Goal: Transaction & Acquisition: Purchase product/service

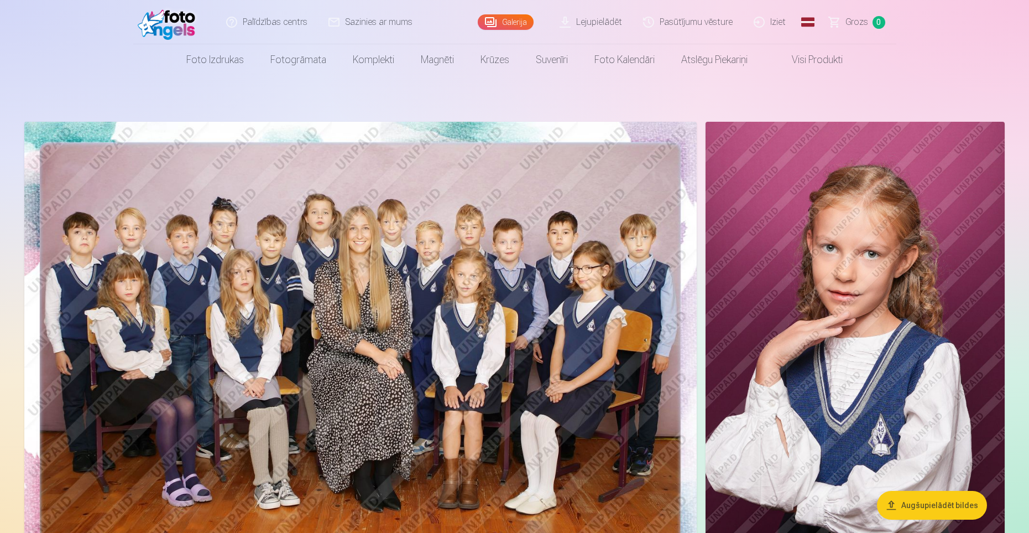
click at [438, 303] on img at bounding box center [360, 346] width 673 height 449
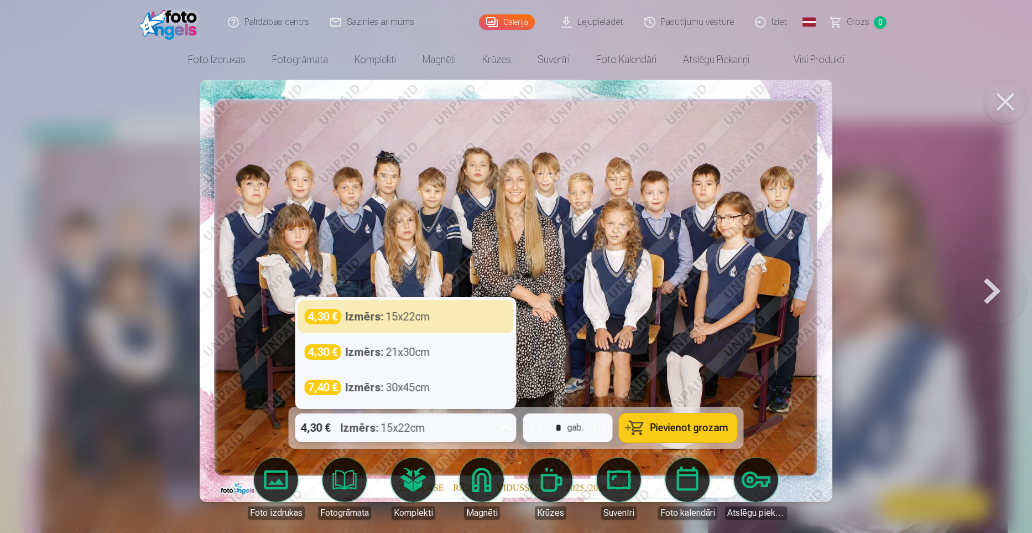
click at [504, 426] on icon at bounding box center [506, 427] width 11 height 6
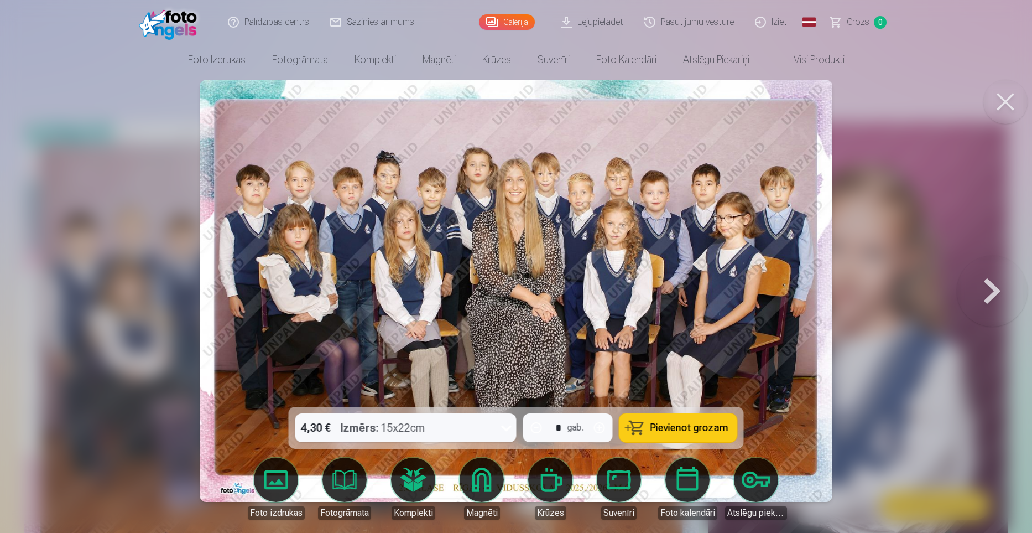
click at [686, 430] on span "Pievienot grozam" at bounding box center [690, 428] width 78 height 10
click at [871, 20] on link "Grozs 1" at bounding box center [858, 22] width 77 height 44
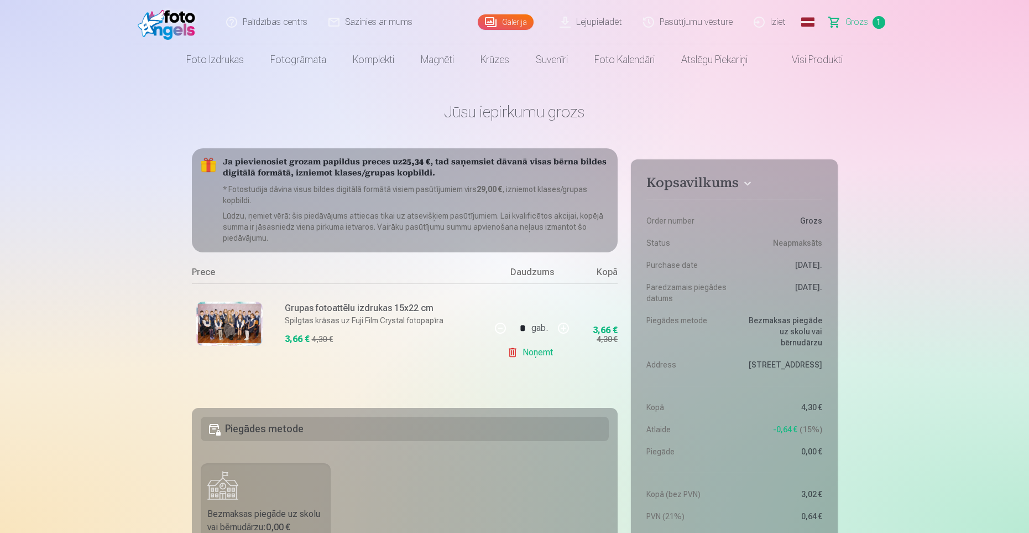
click at [170, 21] on img at bounding box center [170, 21] width 64 height 35
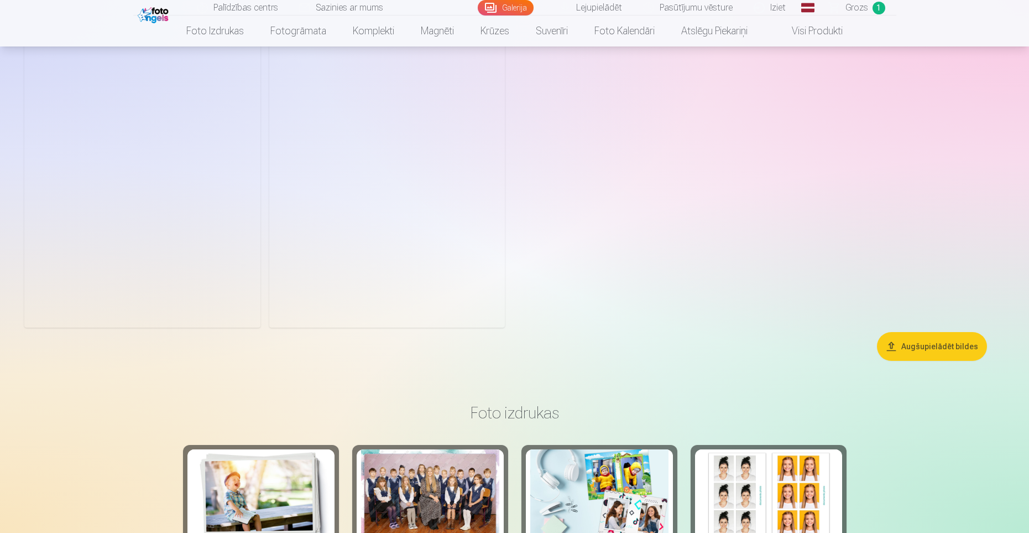
scroll to position [5112, 0]
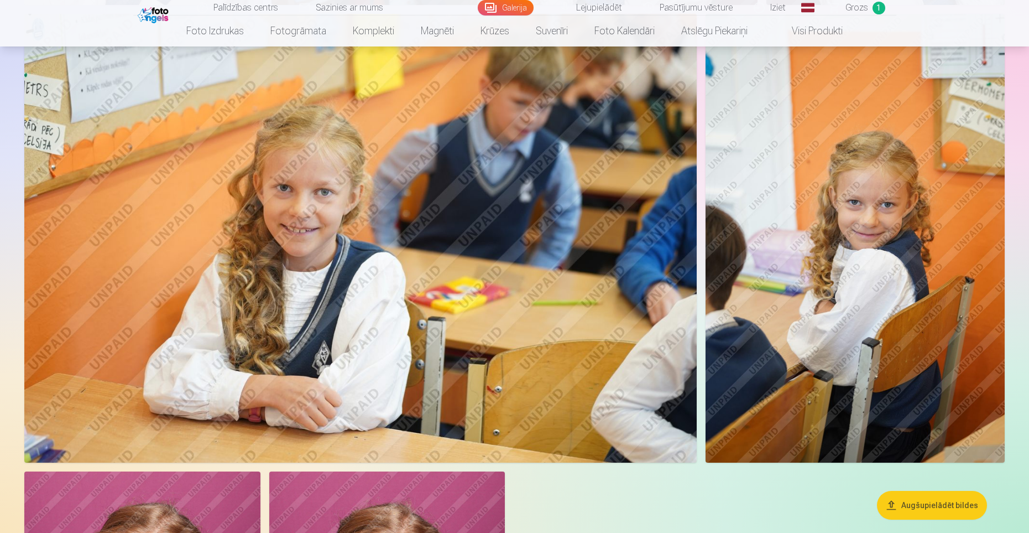
click at [373, 238] on img at bounding box center [360, 238] width 673 height 449
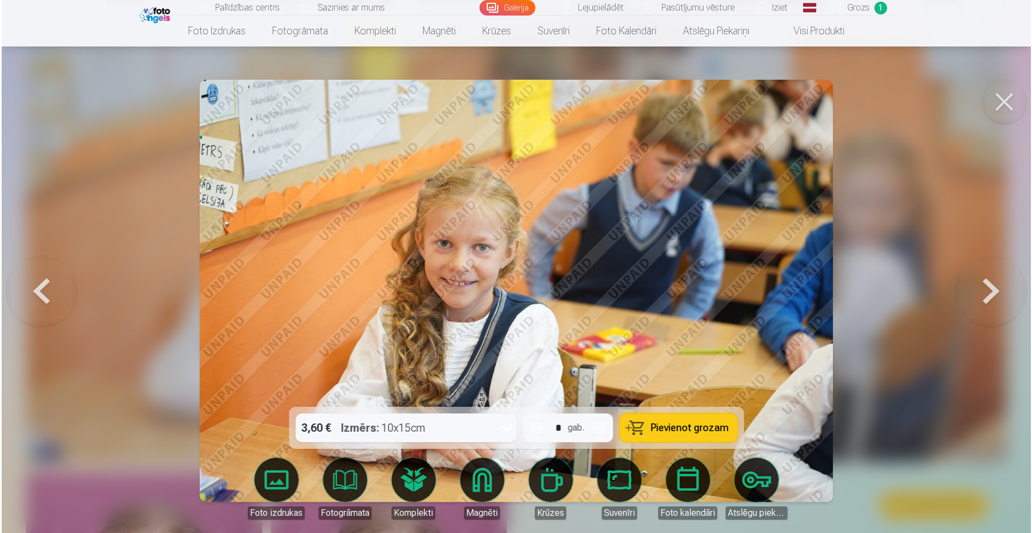
scroll to position [5124, 0]
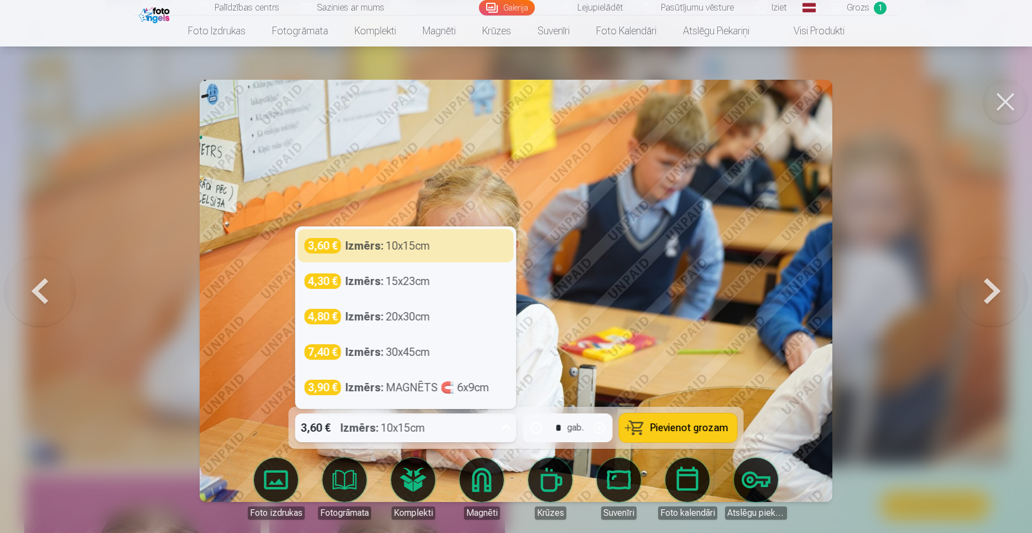
click at [486, 423] on div "3,60 € Izmērs : 10x15cm" at bounding box center [395, 427] width 200 height 29
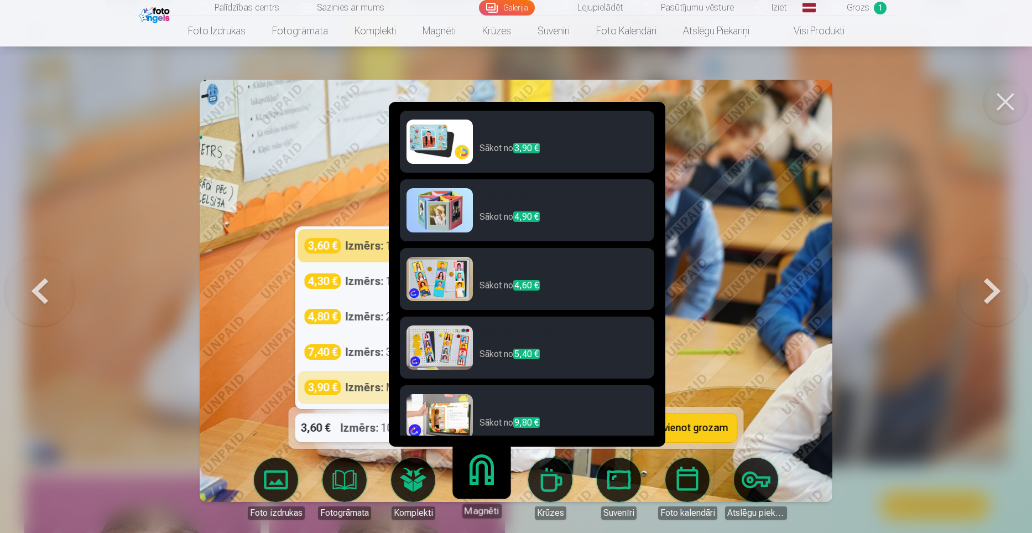
click at [483, 492] on link "Magnēti" at bounding box center [482, 484] width 68 height 68
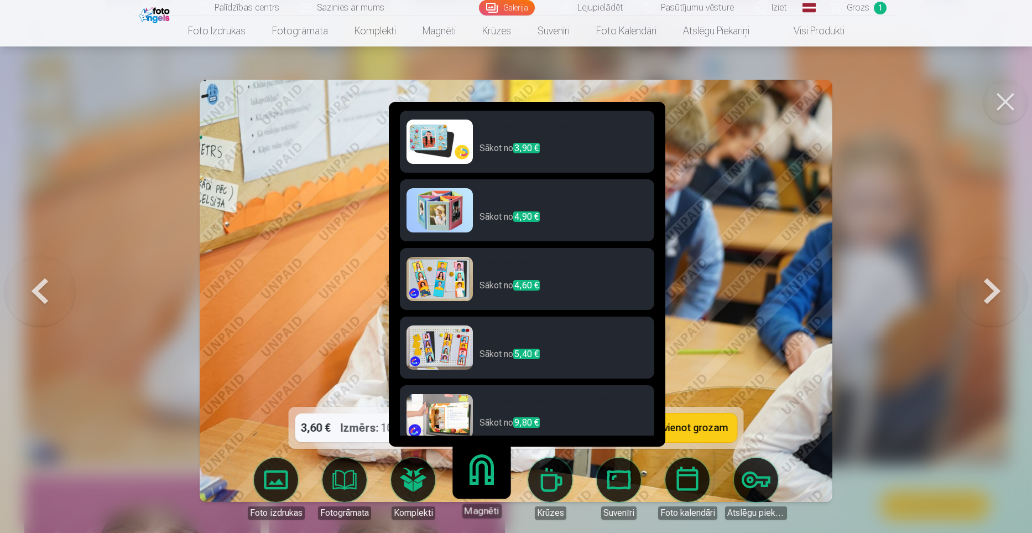
click at [497, 334] on h6 "Magnēts ar četrām fotogrāfijām" at bounding box center [564, 336] width 168 height 22
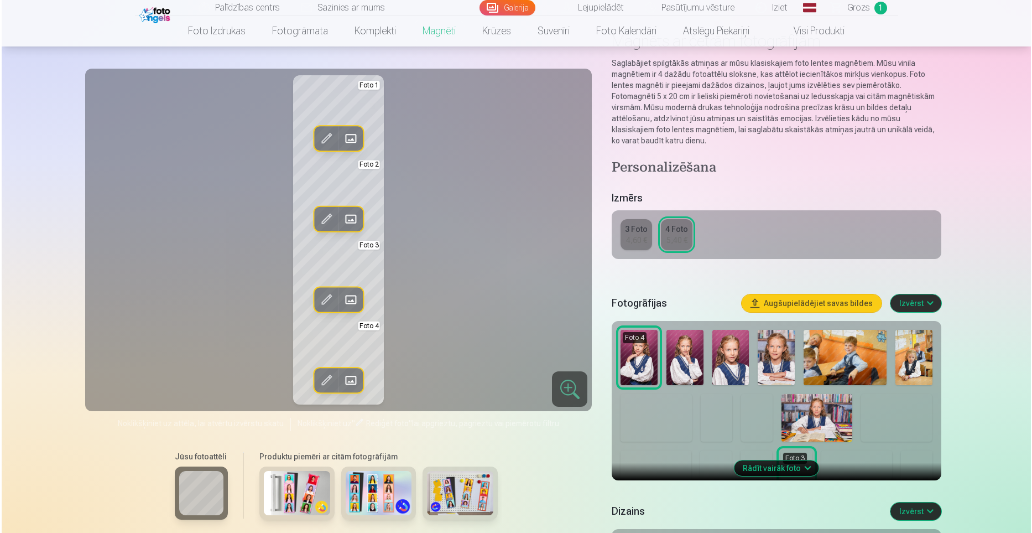
scroll to position [76, 0]
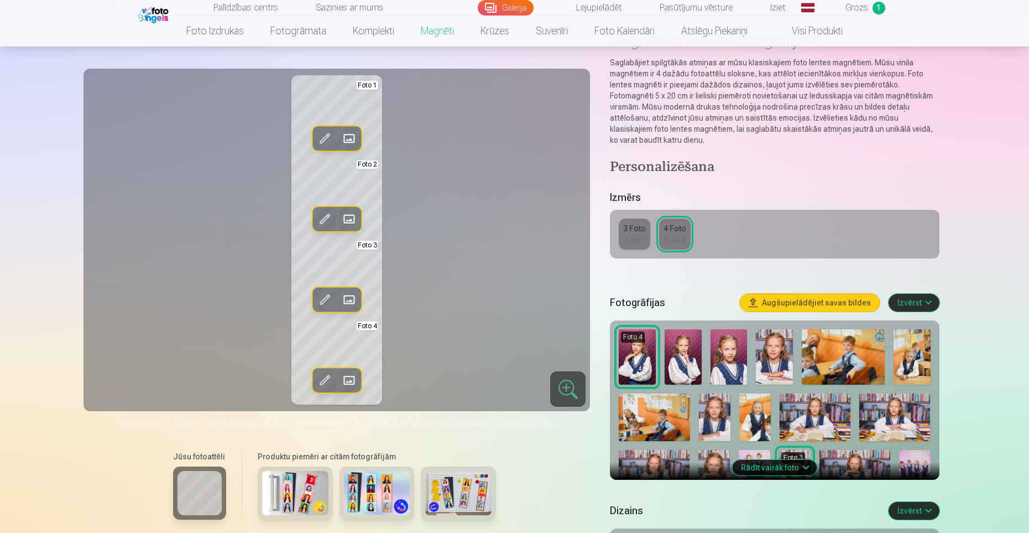
click at [325, 138] on span at bounding box center [325, 139] width 18 height 18
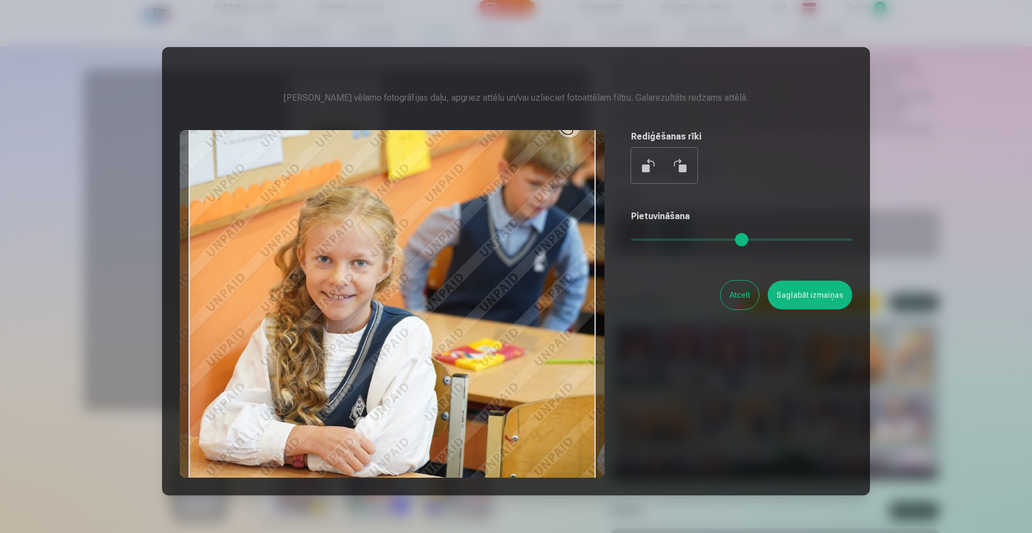
click at [741, 292] on button "Atcelt" at bounding box center [740, 294] width 38 height 29
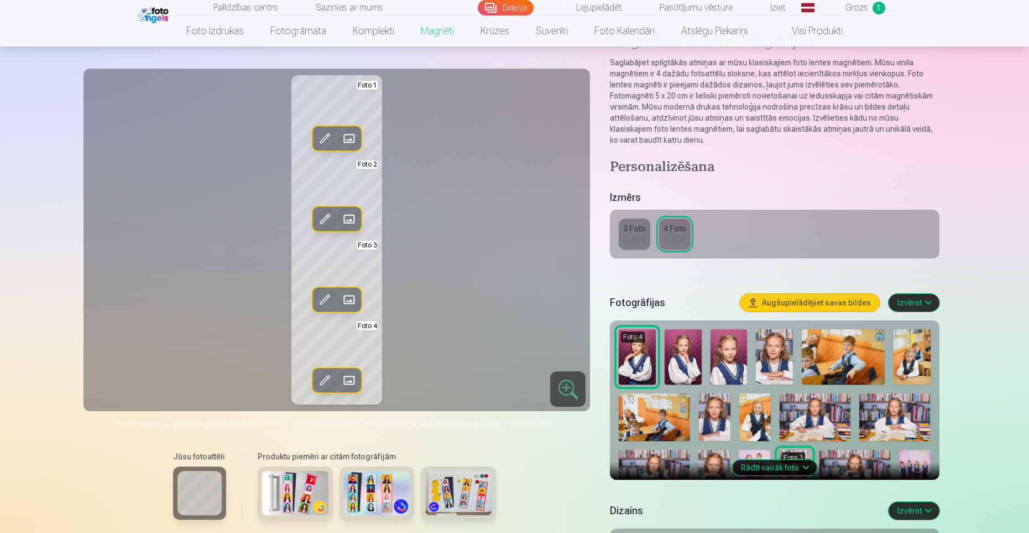
click at [350, 134] on span at bounding box center [349, 139] width 18 height 18
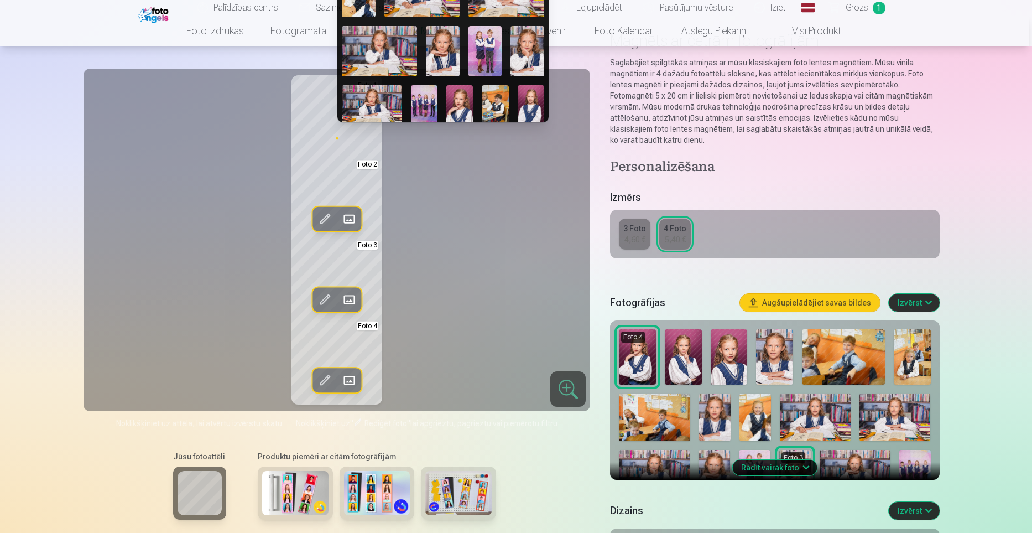
scroll to position [179, 0]
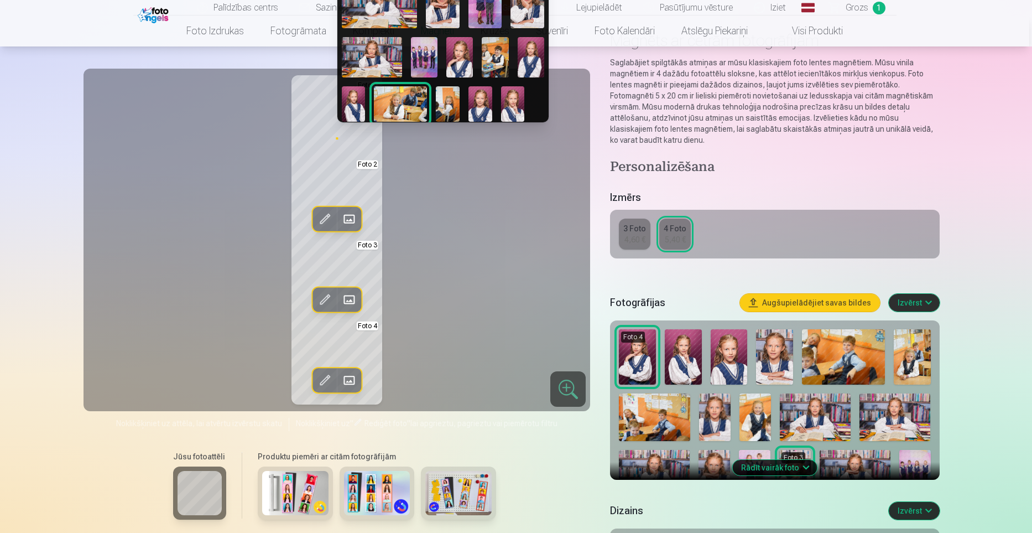
click at [534, 53] on img at bounding box center [531, 57] width 27 height 40
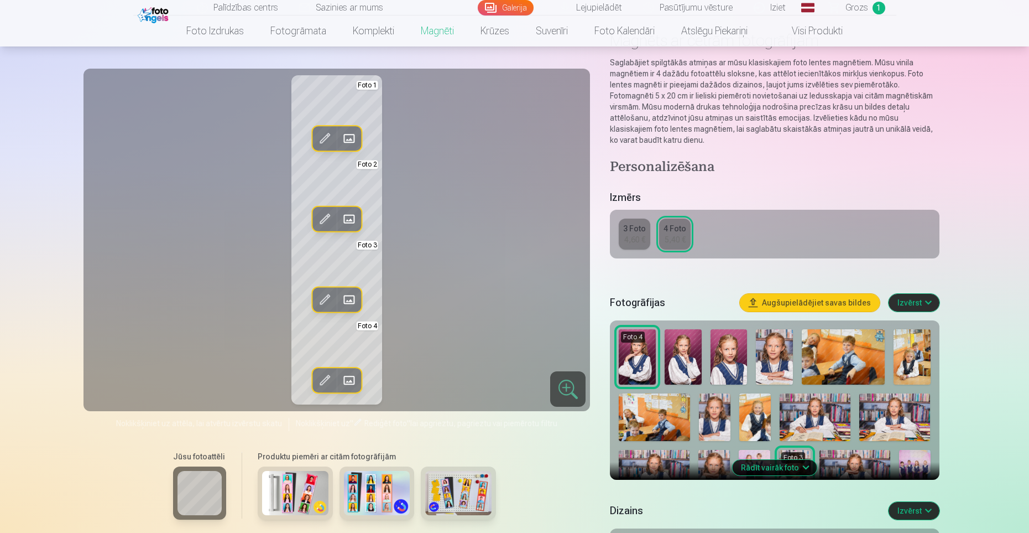
click at [348, 382] on span at bounding box center [349, 380] width 18 height 18
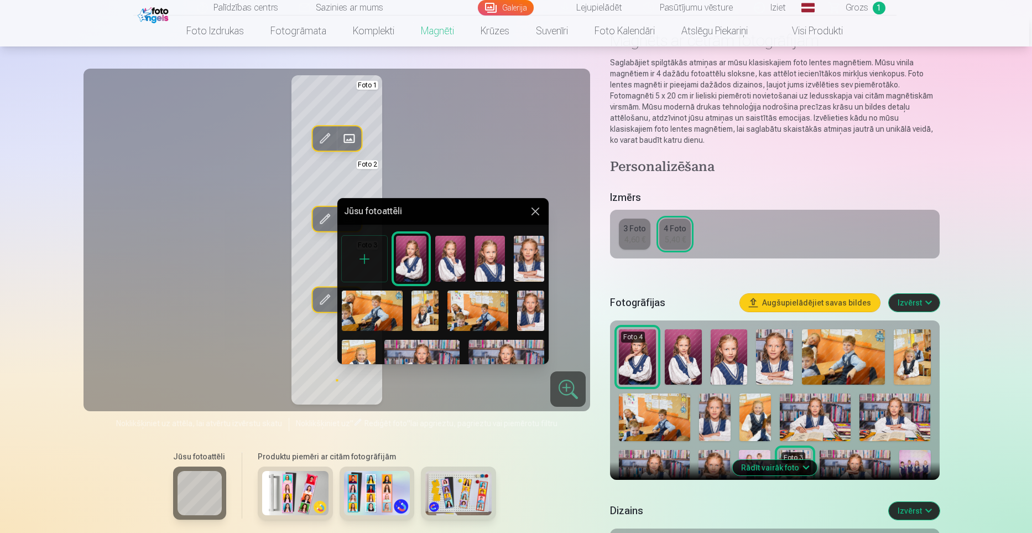
click at [329, 188] on div at bounding box center [516, 266] width 1032 height 533
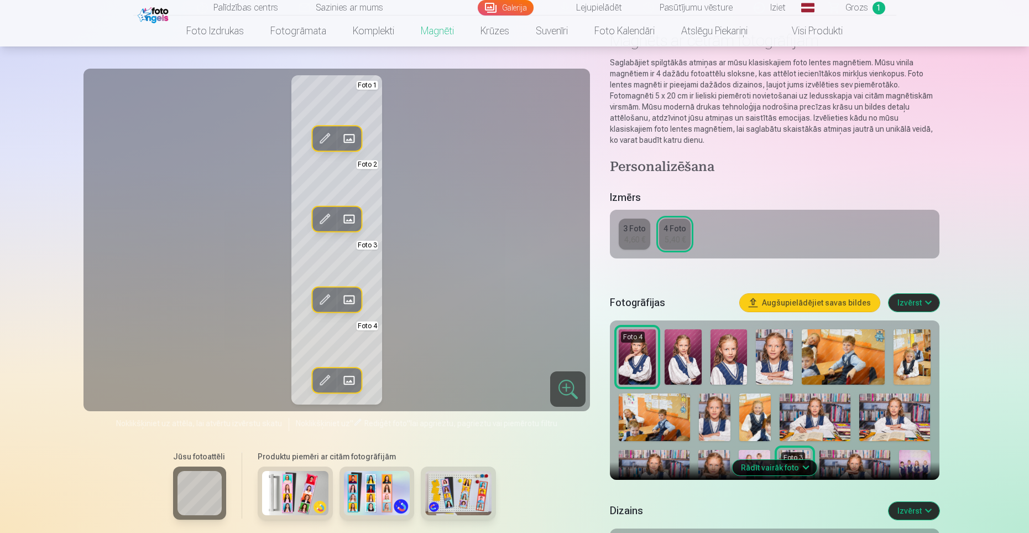
click at [351, 218] on span at bounding box center [349, 219] width 18 height 18
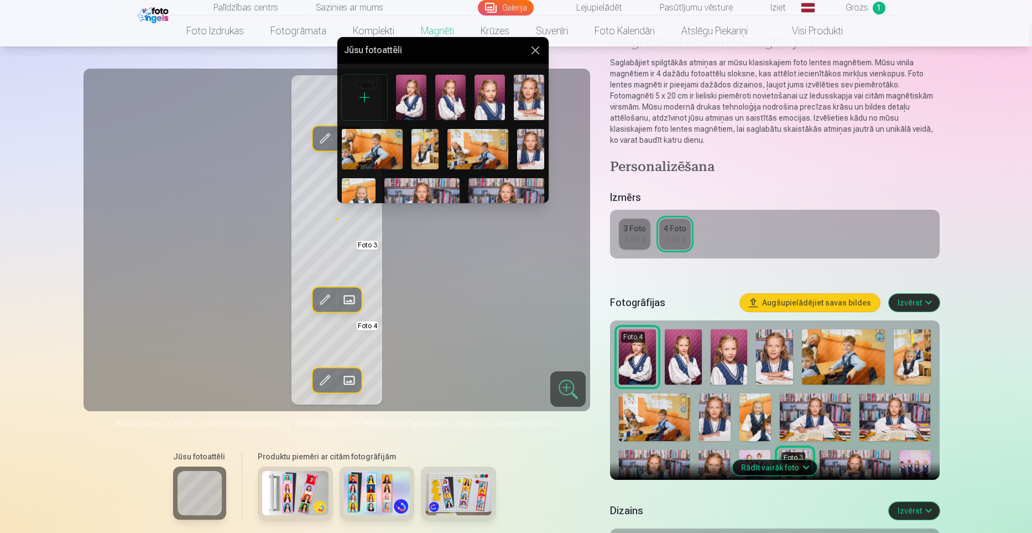
click at [534, 96] on img at bounding box center [529, 97] width 30 height 45
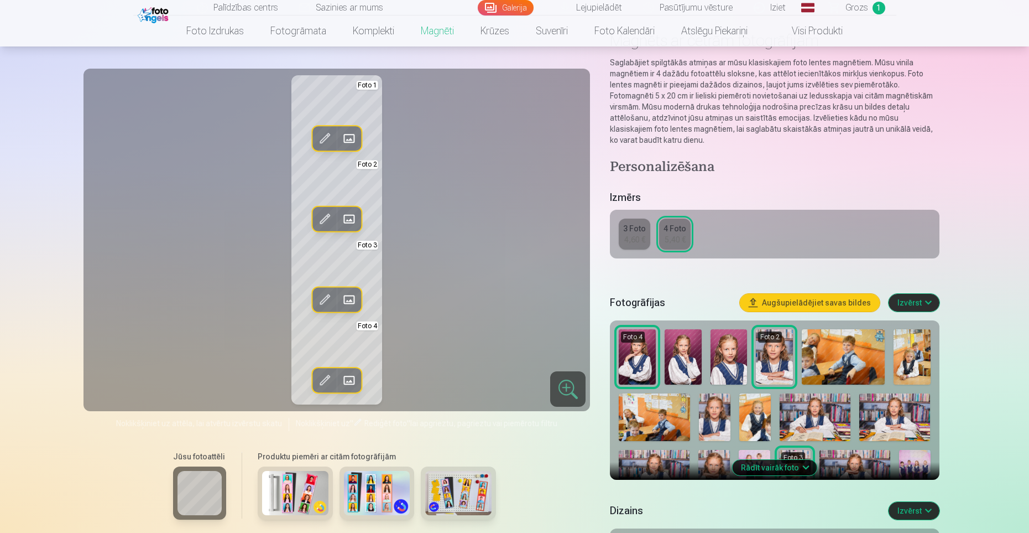
click at [348, 300] on span at bounding box center [349, 299] width 18 height 18
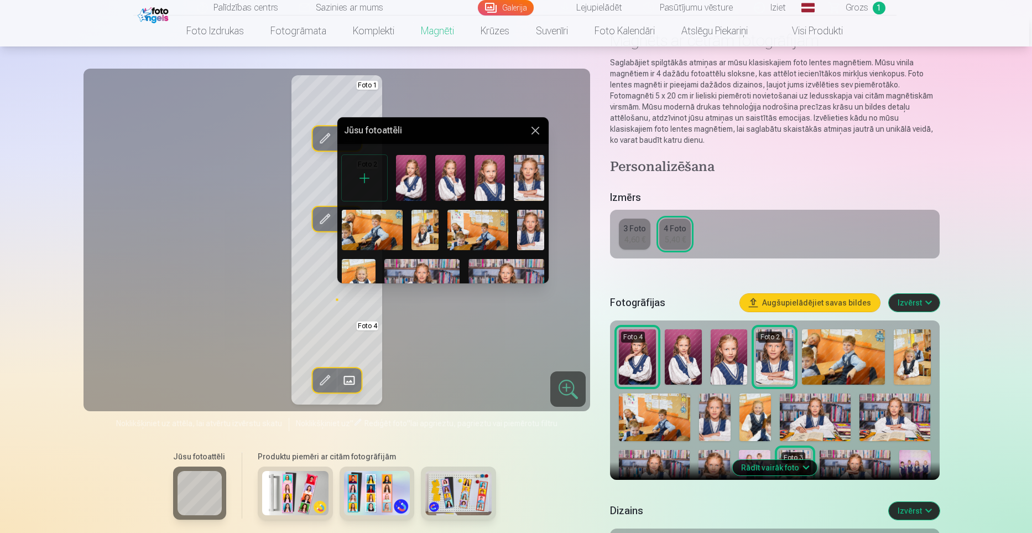
click at [451, 177] on img at bounding box center [450, 177] width 30 height 45
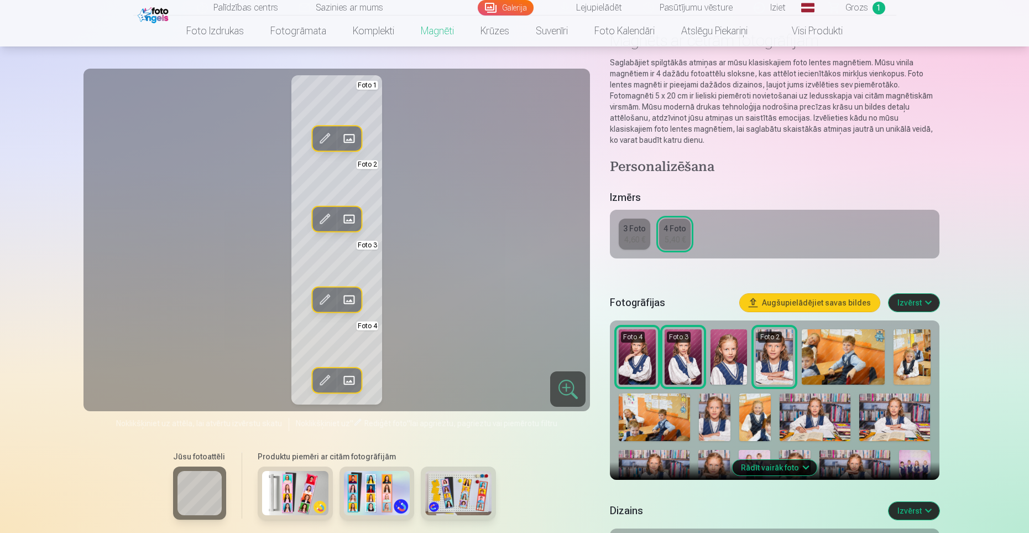
click at [346, 384] on span at bounding box center [349, 380] width 18 height 18
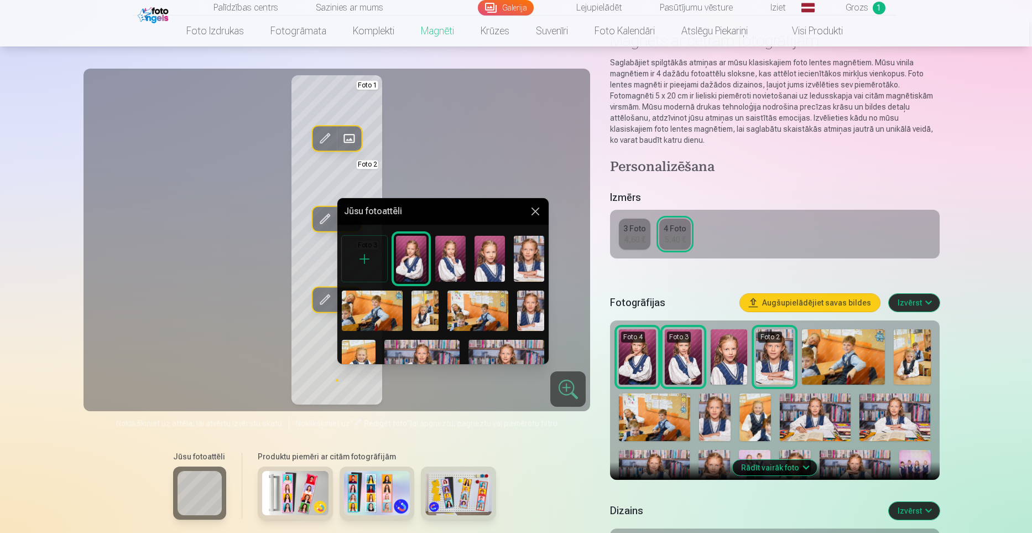
click at [501, 342] on img at bounding box center [507, 365] width 76 height 50
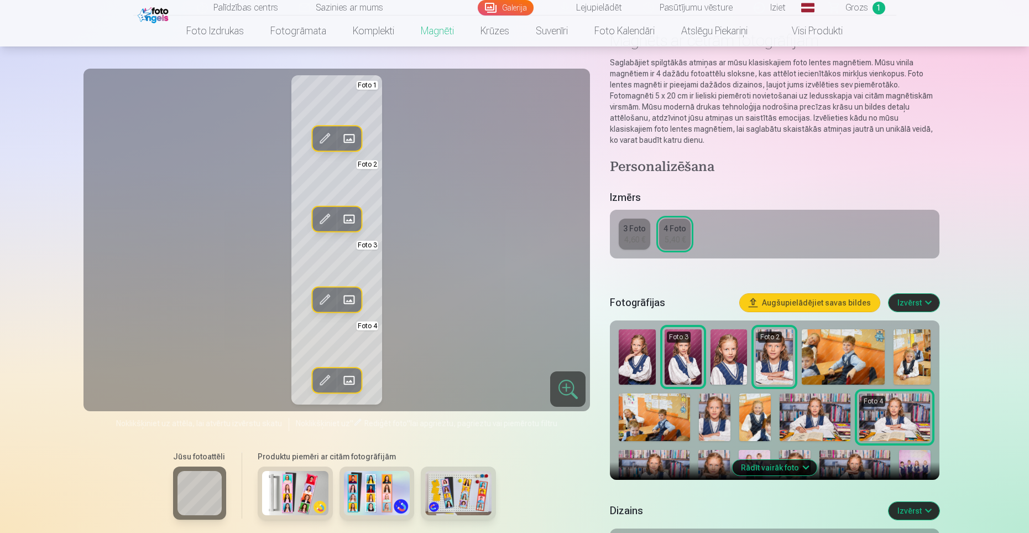
click at [344, 218] on span at bounding box center [349, 219] width 18 height 18
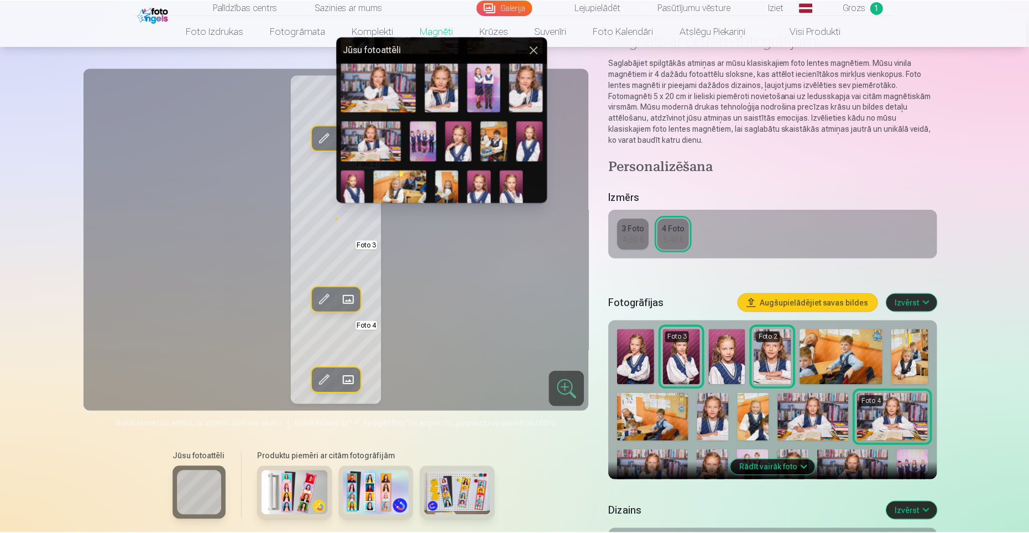
scroll to position [179, 0]
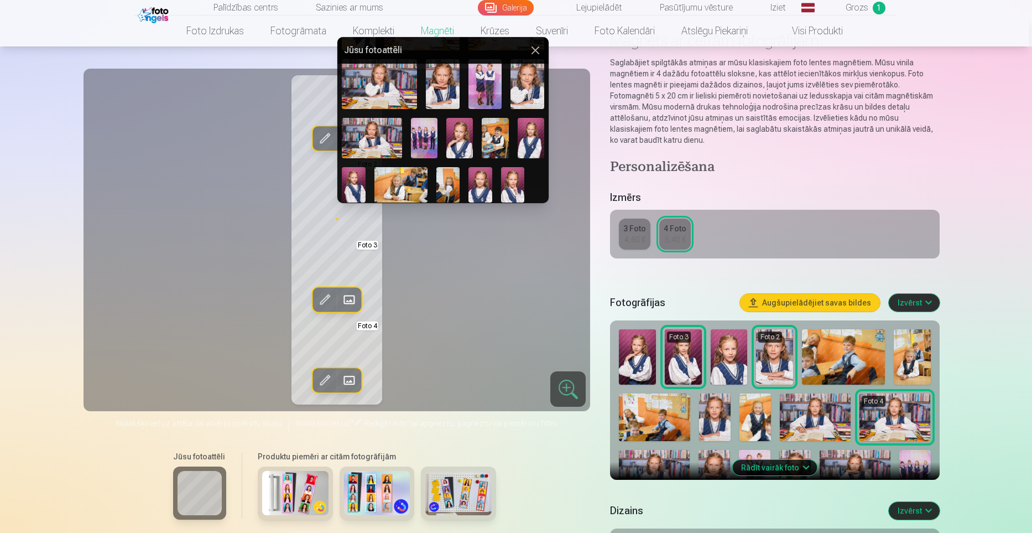
click at [526, 86] on img at bounding box center [528, 84] width 34 height 50
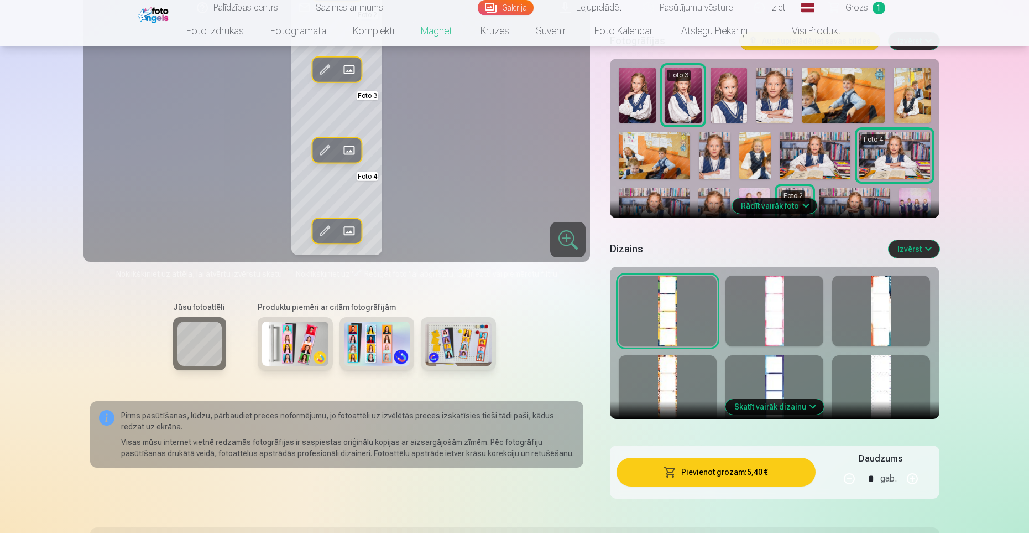
scroll to position [225, 0]
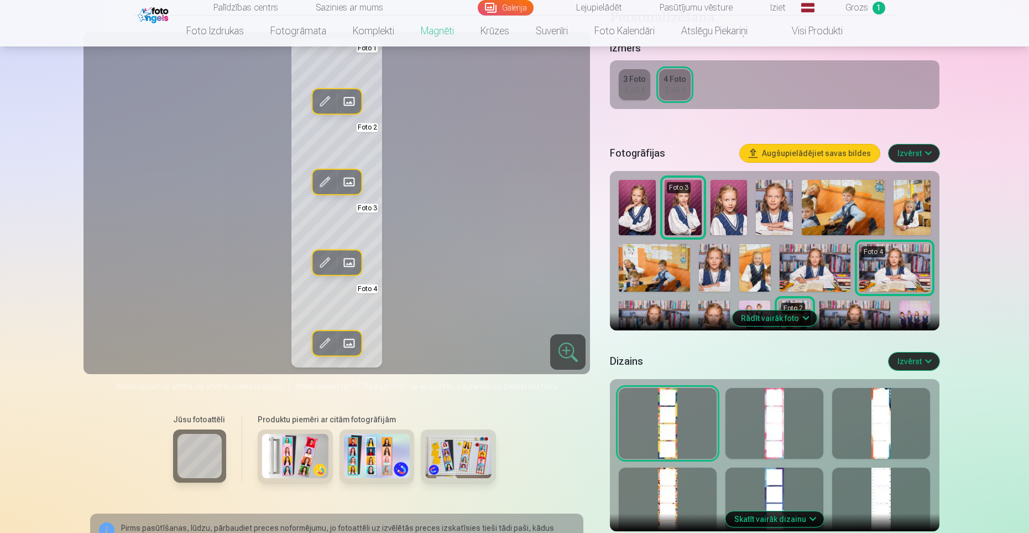
click at [891, 429] on div at bounding box center [882, 423] width 98 height 71
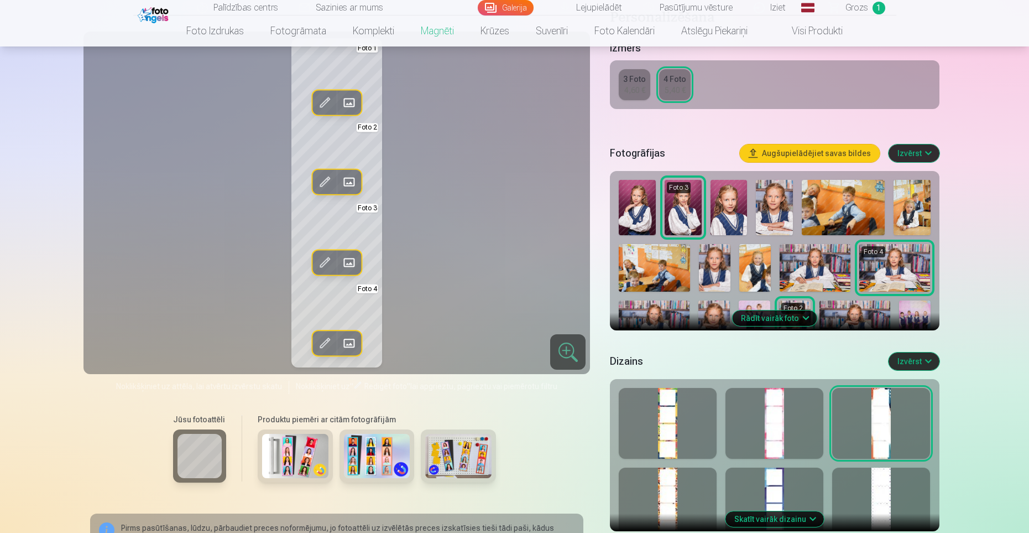
click at [767, 424] on div at bounding box center [775, 423] width 98 height 71
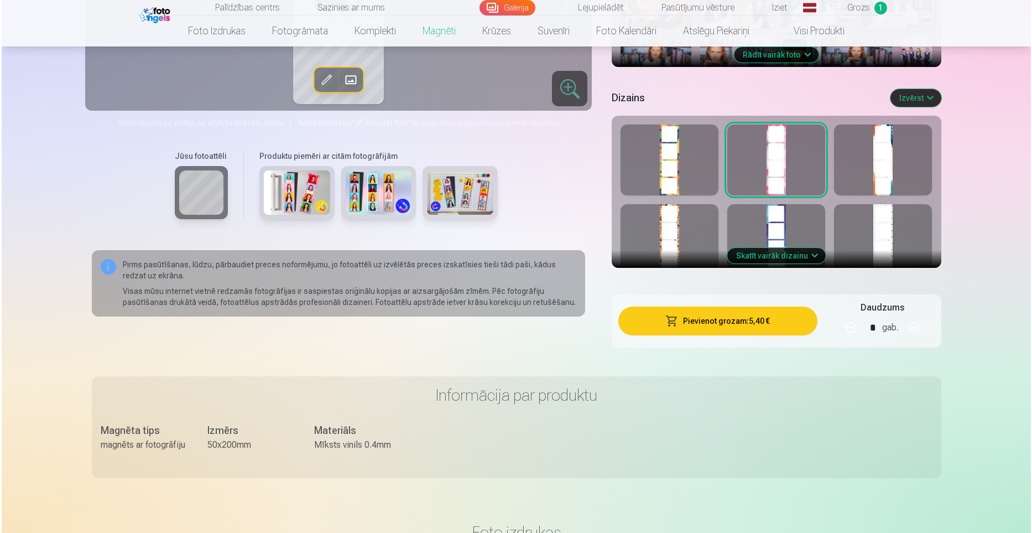
scroll to position [495, 0]
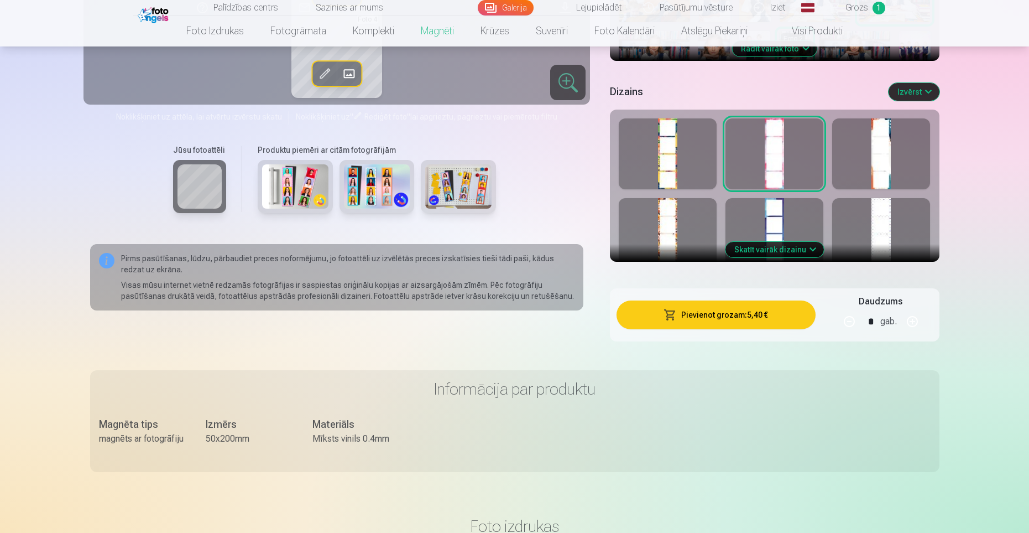
click at [764, 311] on button "Pievienot grozam : 5,40 €" at bounding box center [716, 314] width 199 height 29
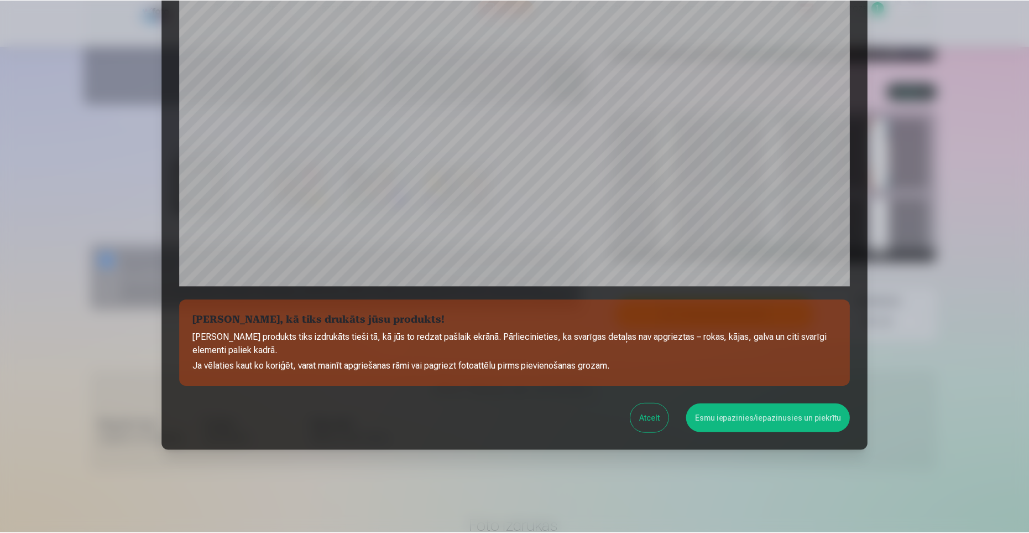
scroll to position [264, 0]
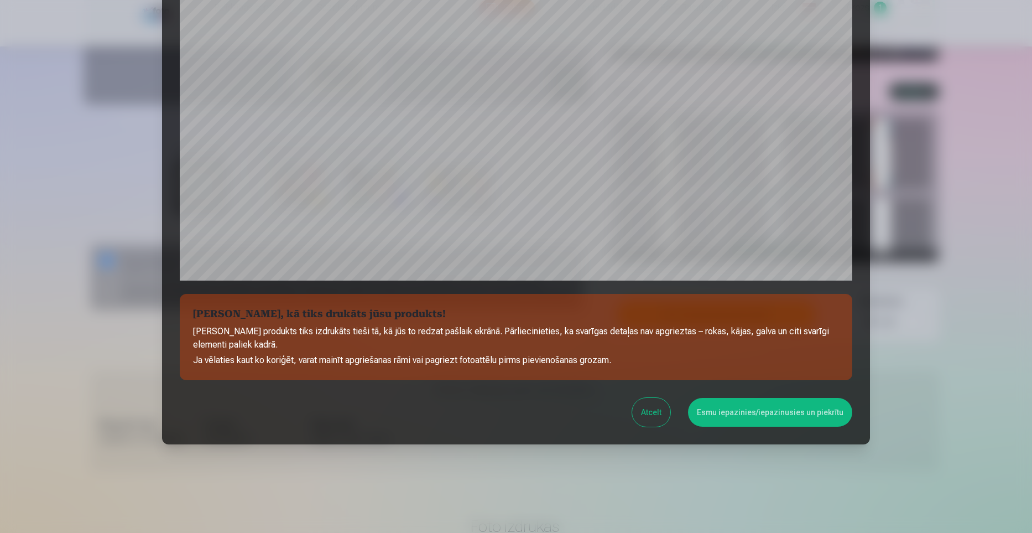
click at [782, 418] on button "Esmu iepazinies/iepazinusies un piekrītu" at bounding box center [770, 412] width 164 height 29
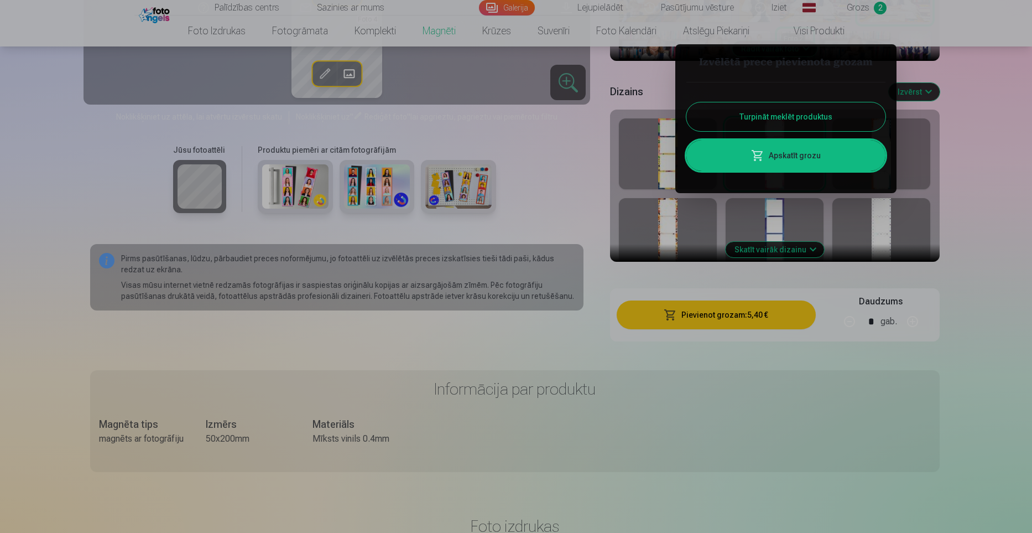
click at [861, 3] on div at bounding box center [516, 266] width 1032 height 533
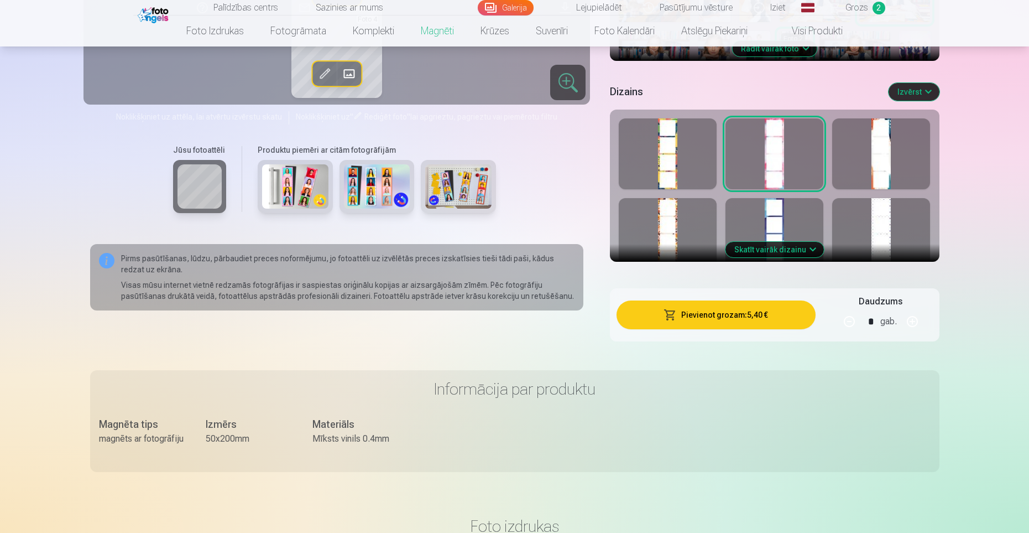
click at [860, 7] on span "Grozs" at bounding box center [857, 7] width 23 height 13
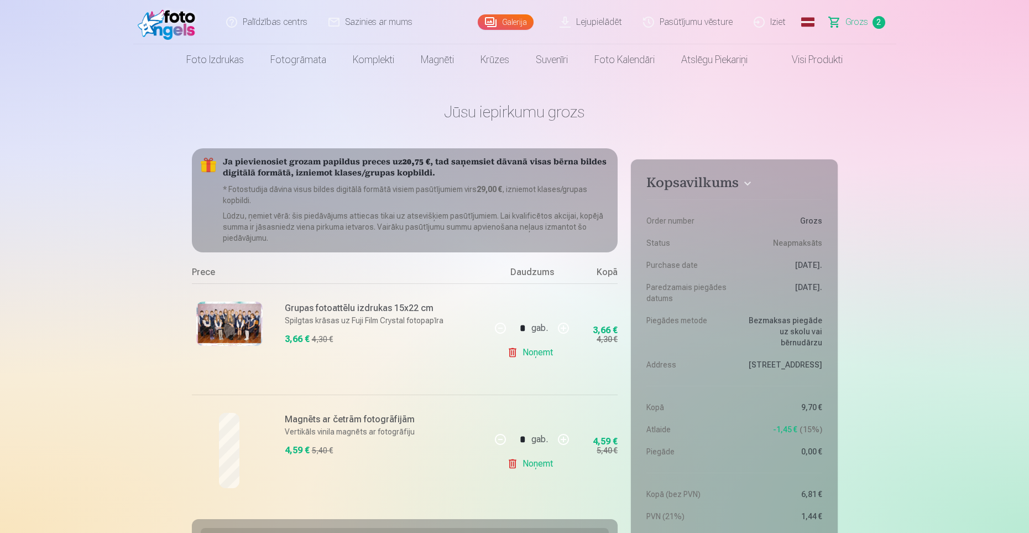
click at [169, 26] on img at bounding box center [170, 21] width 64 height 35
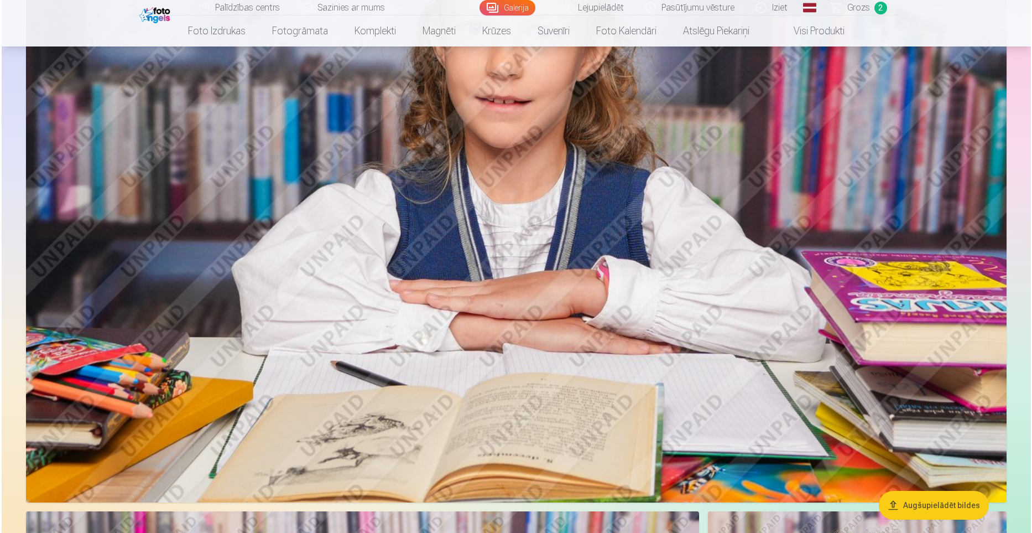
scroll to position [2597, 0]
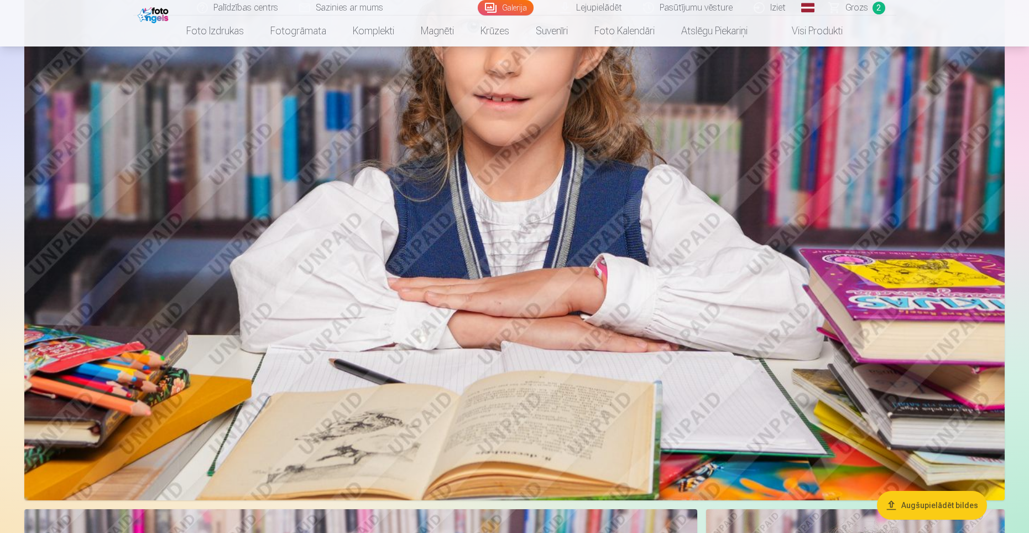
click at [763, 420] on img at bounding box center [514, 173] width 981 height 654
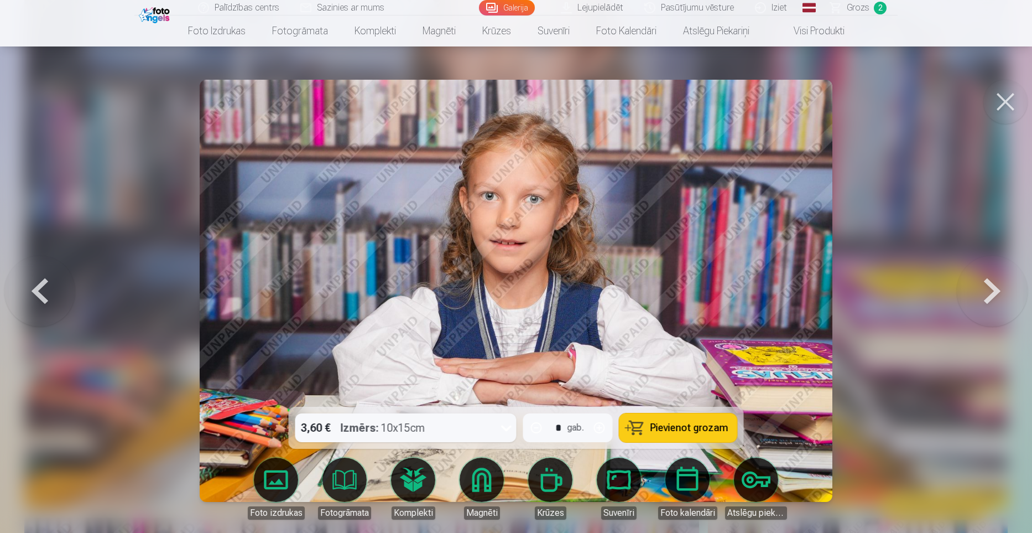
click at [476, 429] on div "3,60 € Izmērs : 10x15cm" at bounding box center [395, 427] width 200 height 29
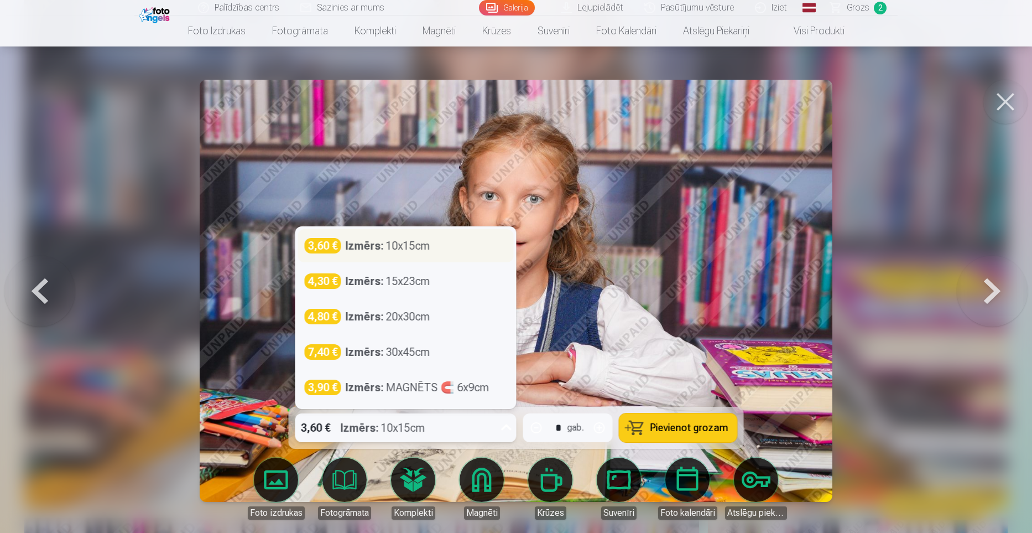
click at [446, 251] on div "3,60 € Izmērs : 10x15cm" at bounding box center [406, 245] width 202 height 15
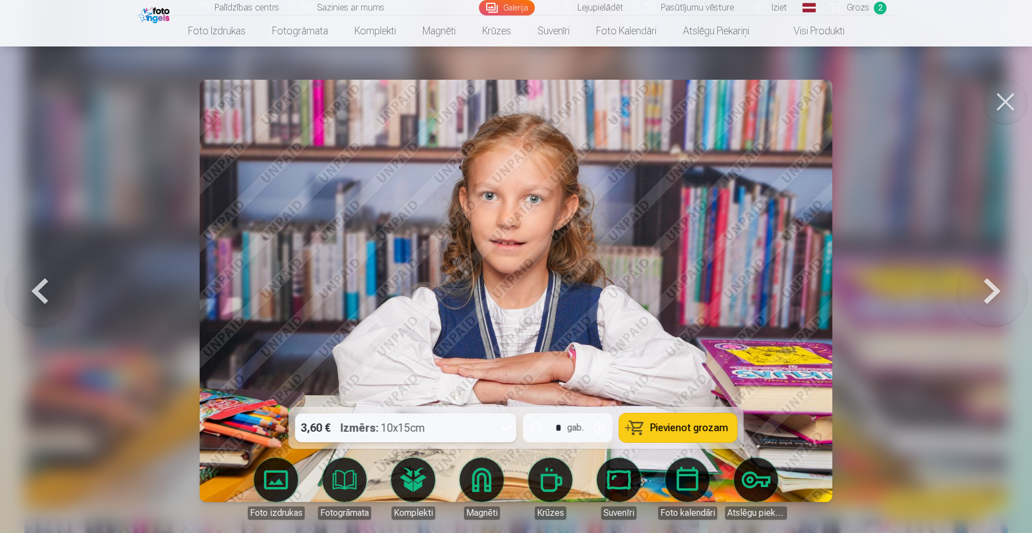
click at [695, 427] on span "Pievienot grozam" at bounding box center [690, 428] width 78 height 10
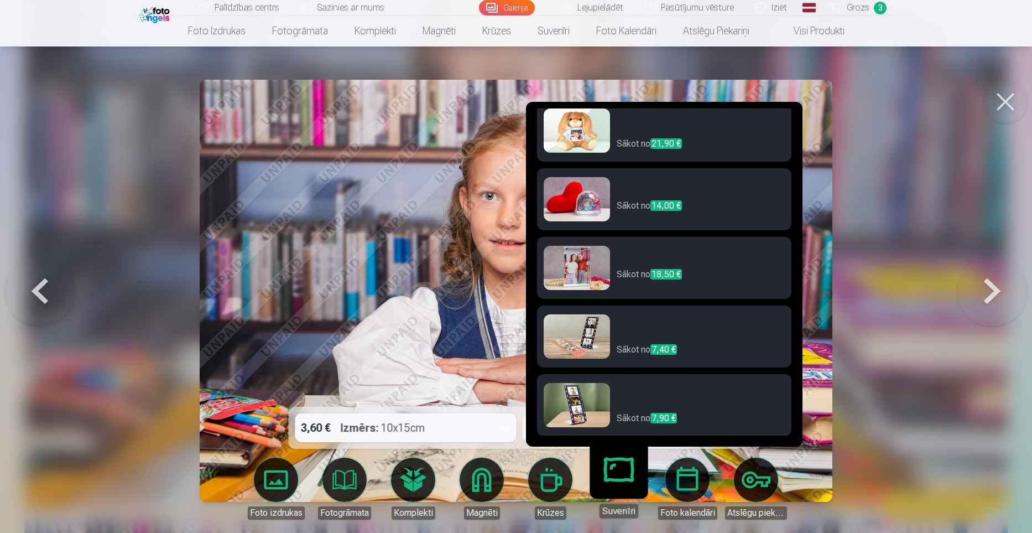
scroll to position [288, 0]
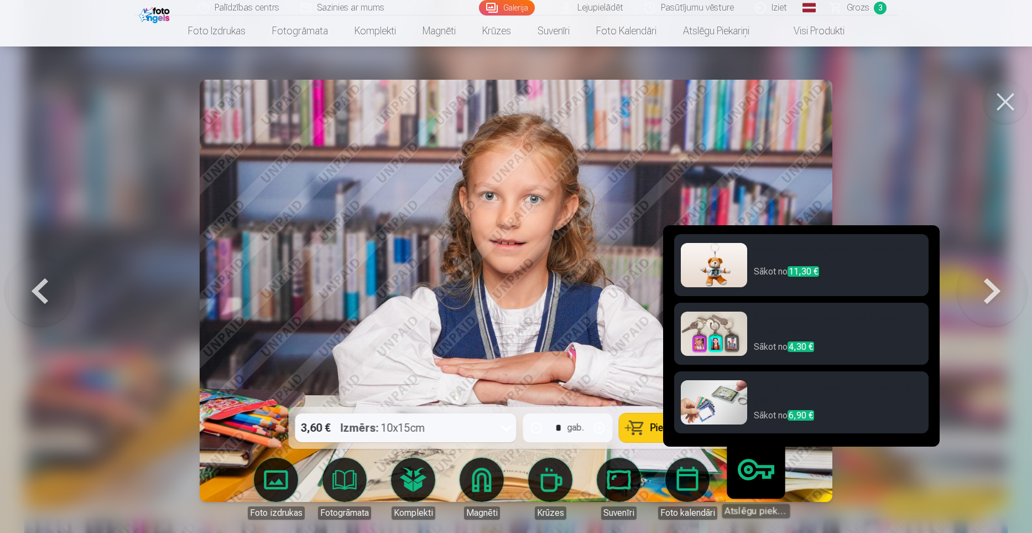
click at [782, 324] on h6 "Silikona atslēgu piekariņš ar diviem fotoattēliem" at bounding box center [838, 325] width 168 height 29
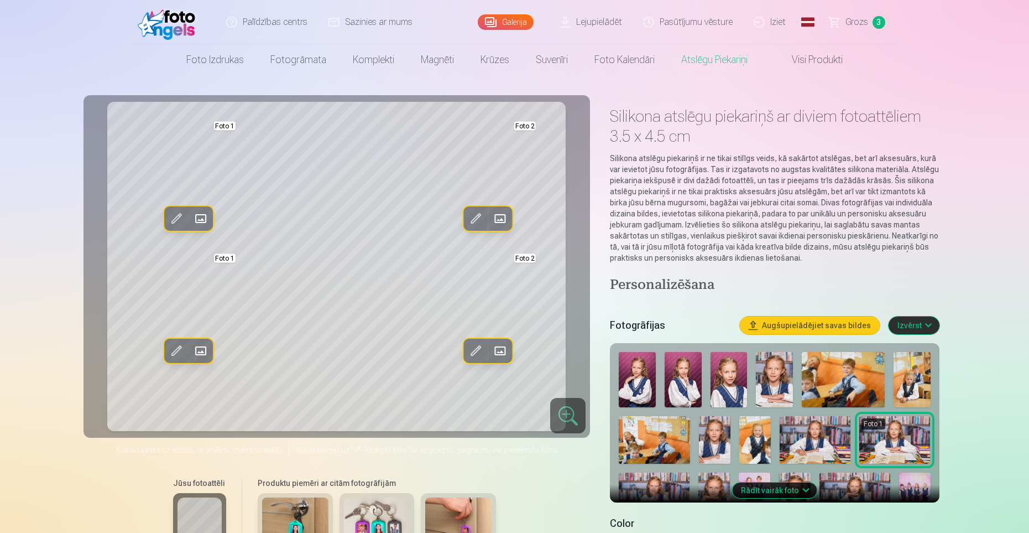
click at [383, 520] on img at bounding box center [377, 519] width 66 height 44
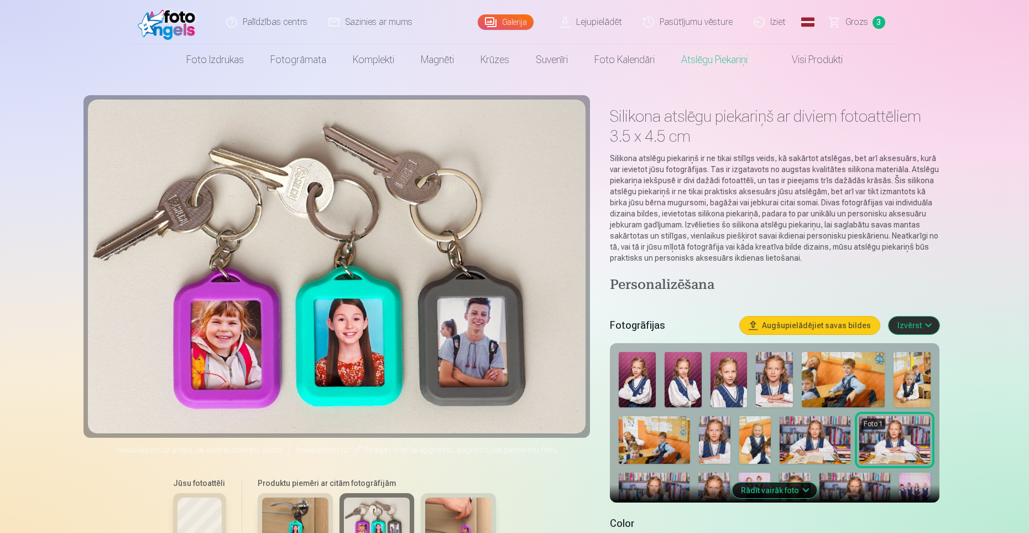
click at [460, 523] on img at bounding box center [458, 519] width 66 height 44
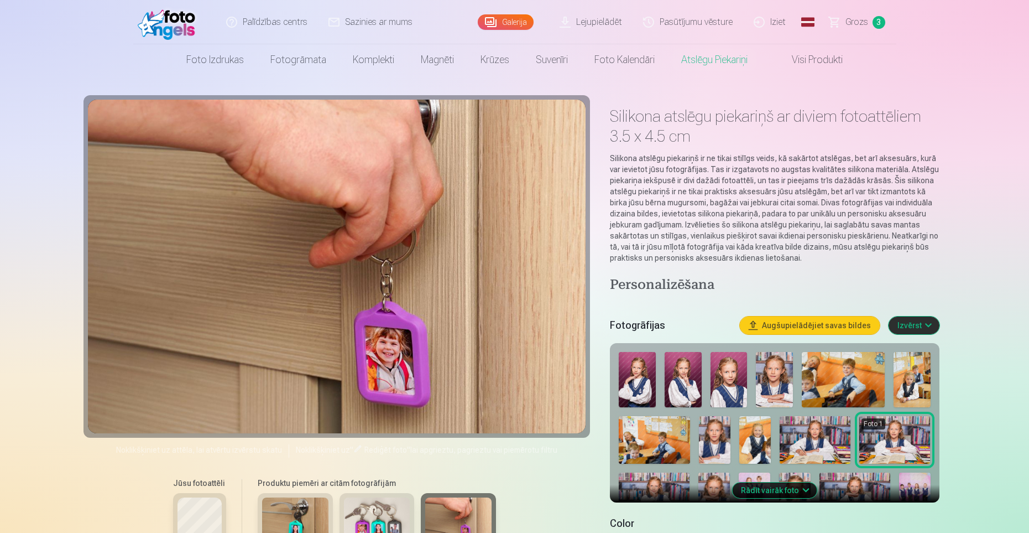
click at [365, 515] on img at bounding box center [377, 519] width 66 height 44
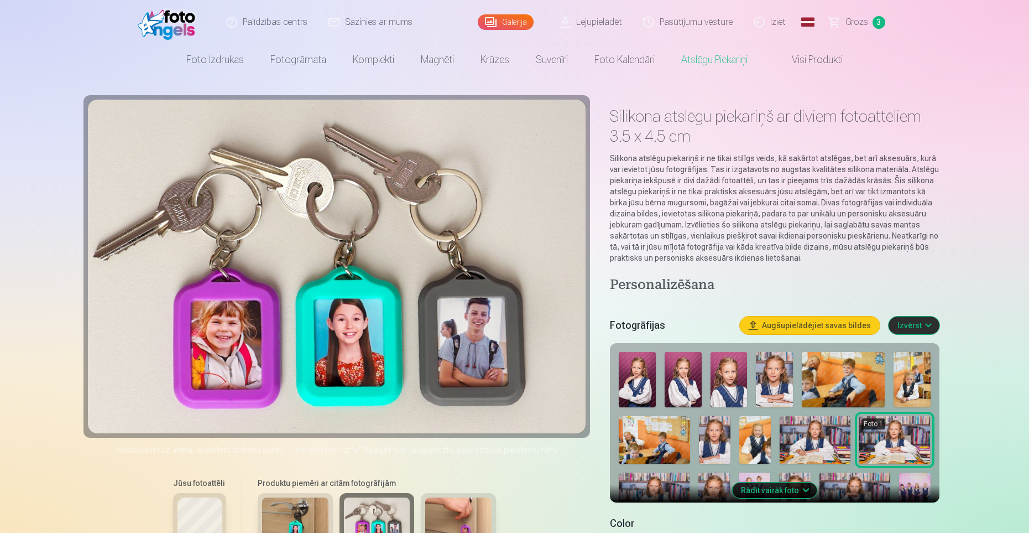
click at [292, 510] on img at bounding box center [295, 519] width 66 height 44
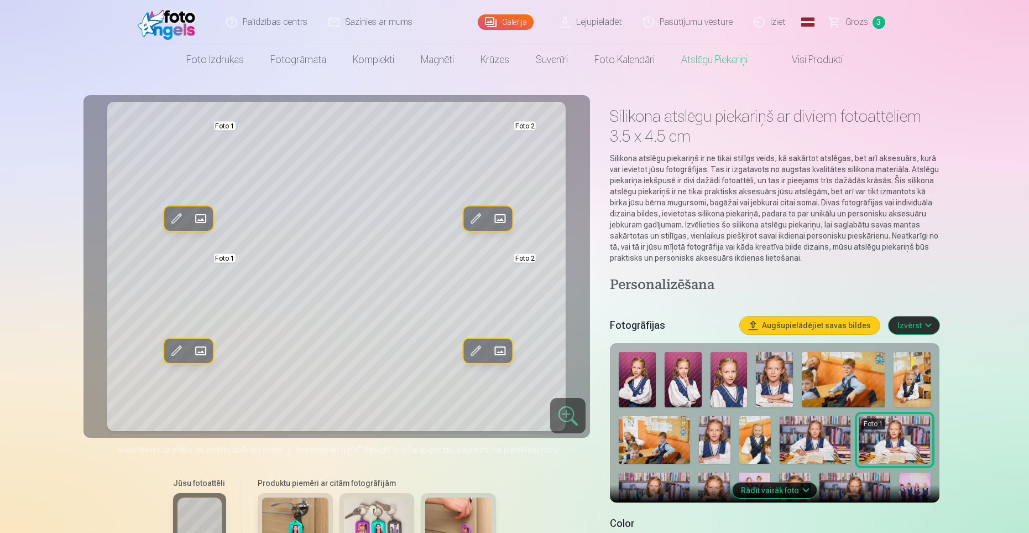
click at [201, 348] on span at bounding box center [201, 351] width 18 height 18
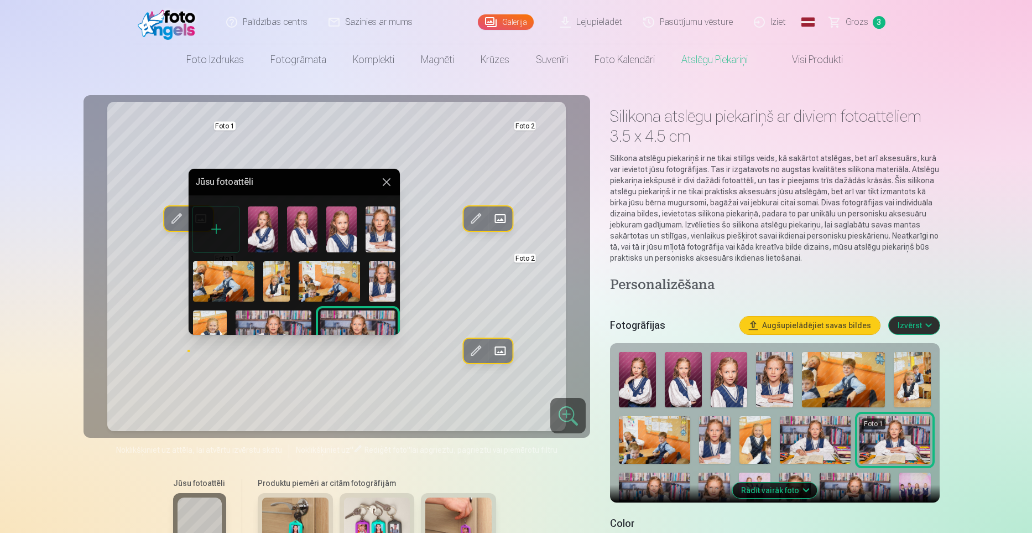
click at [335, 230] on img at bounding box center [341, 228] width 30 height 45
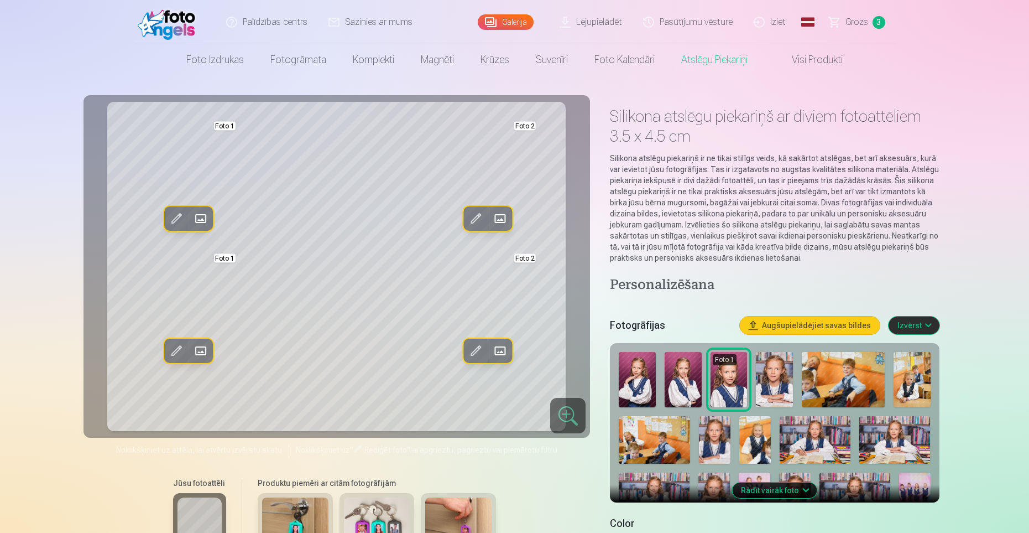
click at [507, 357] on span at bounding box center [501, 351] width 18 height 18
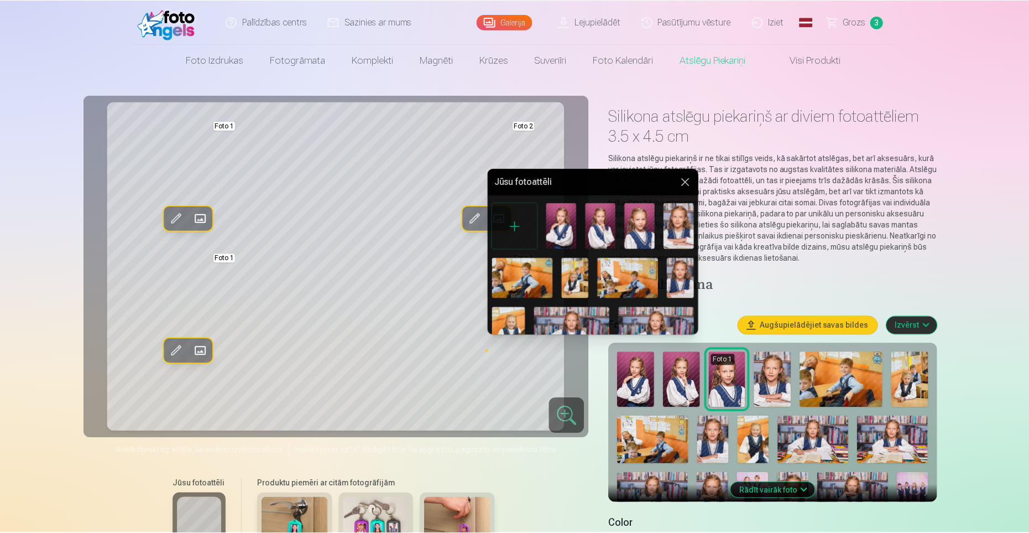
scroll to position [4, 0]
click at [668, 323] on img at bounding box center [658, 331] width 76 height 50
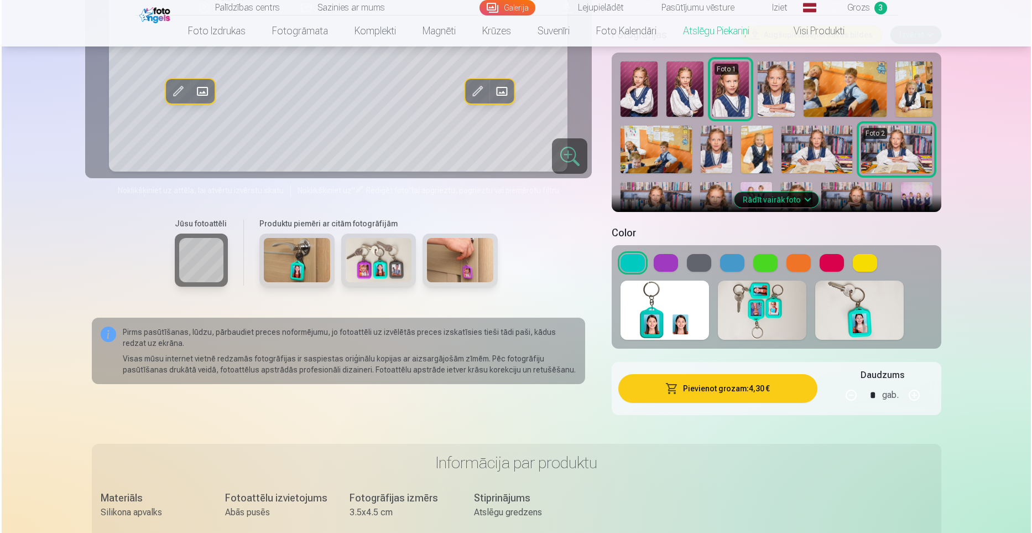
scroll to position [285, 0]
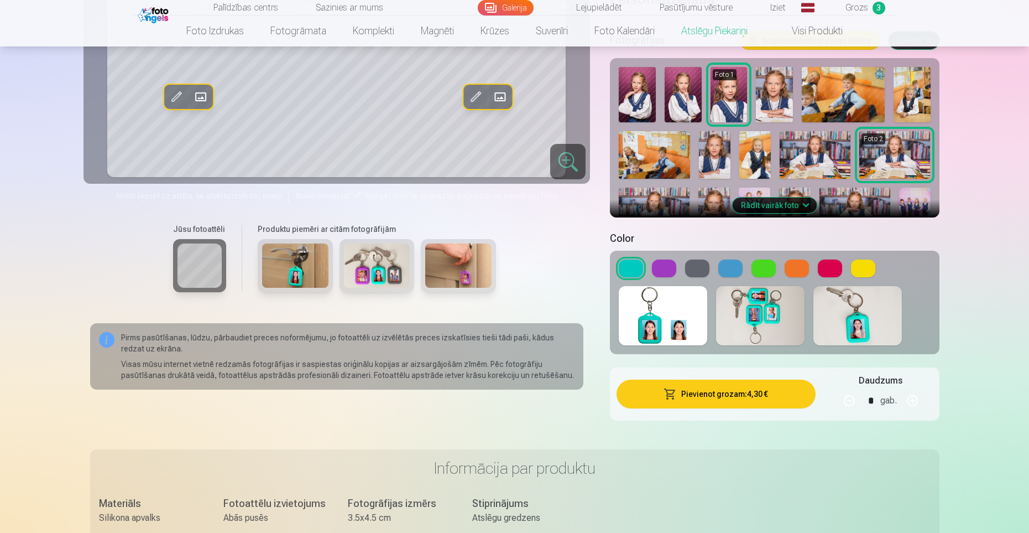
click at [662, 268] on button at bounding box center [664, 268] width 24 height 18
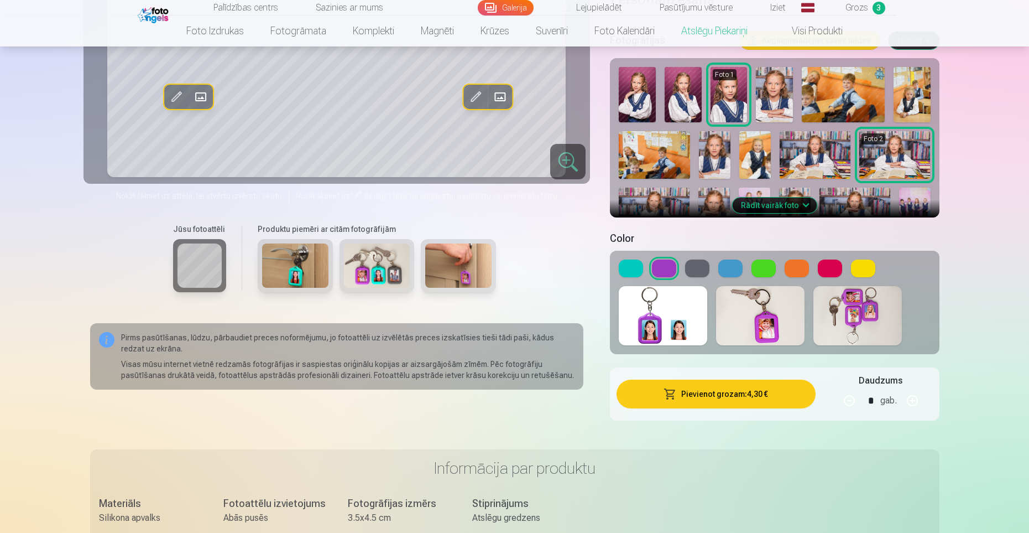
click at [845, 268] on div at bounding box center [774, 268] width 311 height 18
click at [840, 268] on button at bounding box center [830, 268] width 24 height 18
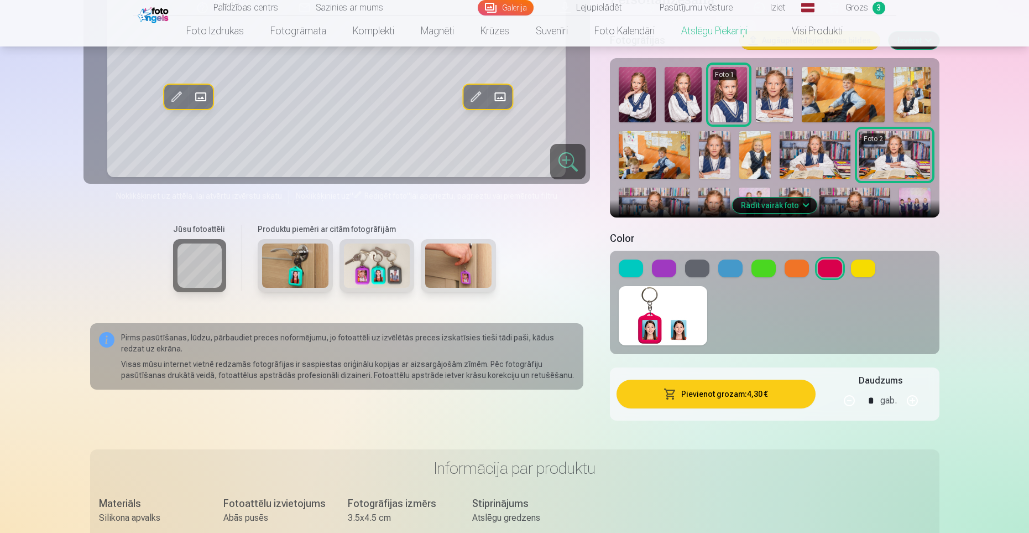
click at [684, 329] on img at bounding box center [663, 315] width 89 height 59
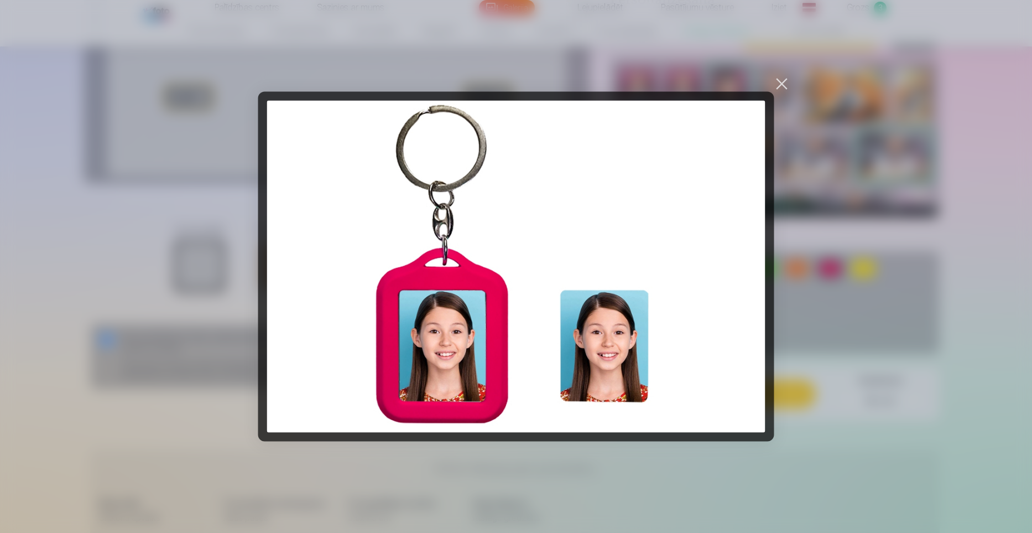
click at [789, 82] on div at bounding box center [781, 83] width 15 height 15
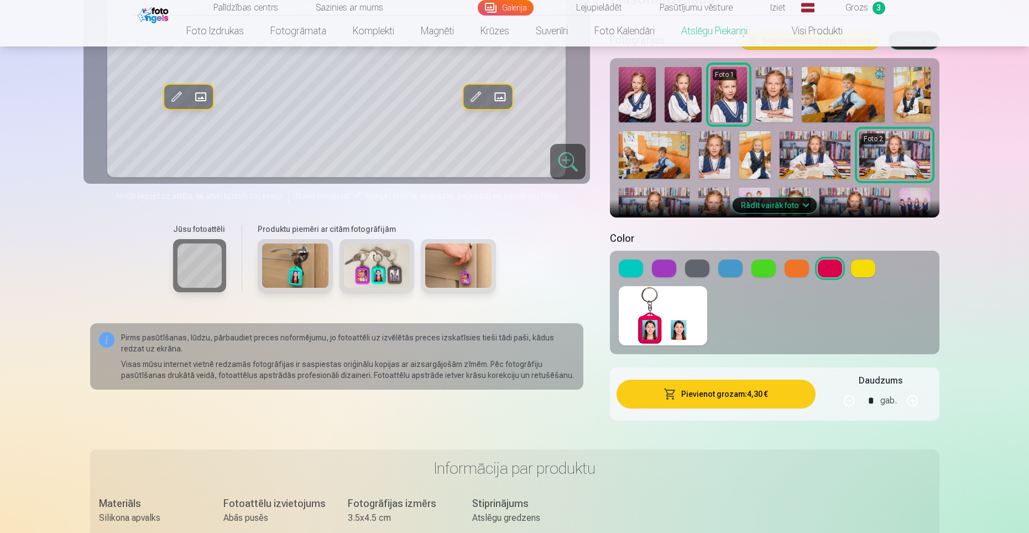
click at [766, 396] on button "Pievienot grozam : 4,30 €" at bounding box center [716, 393] width 199 height 29
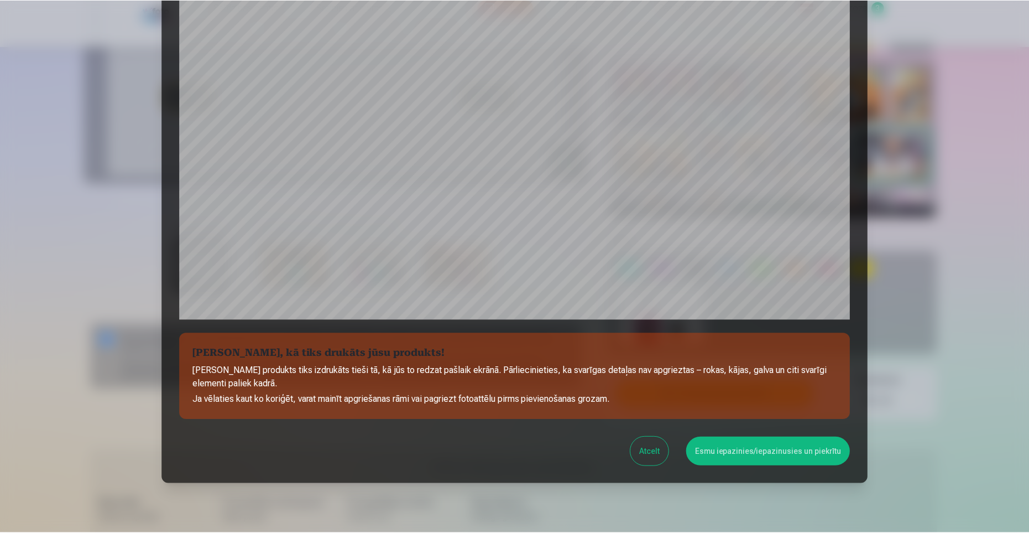
scroll to position [264, 0]
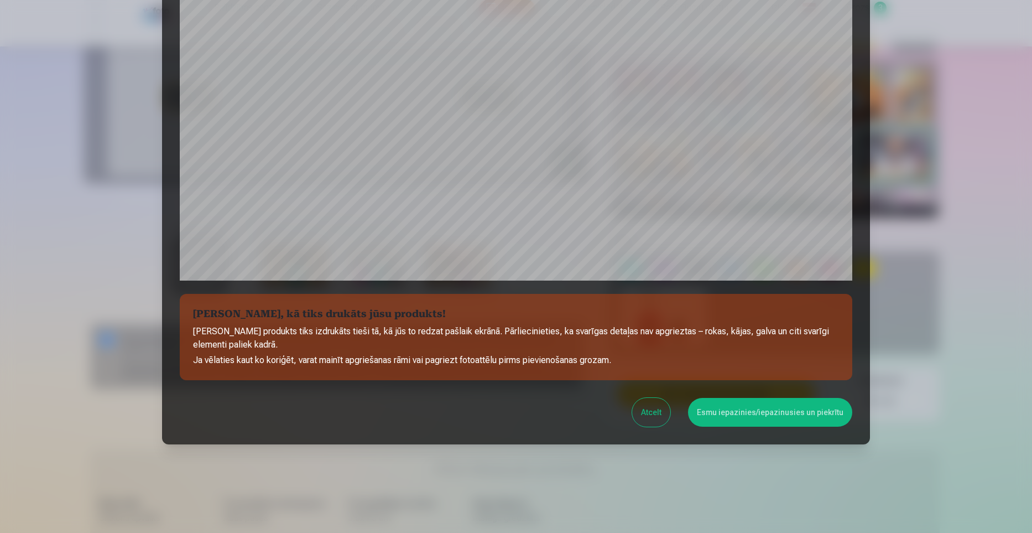
click at [772, 417] on button "Esmu iepazinies/iepazinusies un piekrītu" at bounding box center [770, 412] width 164 height 29
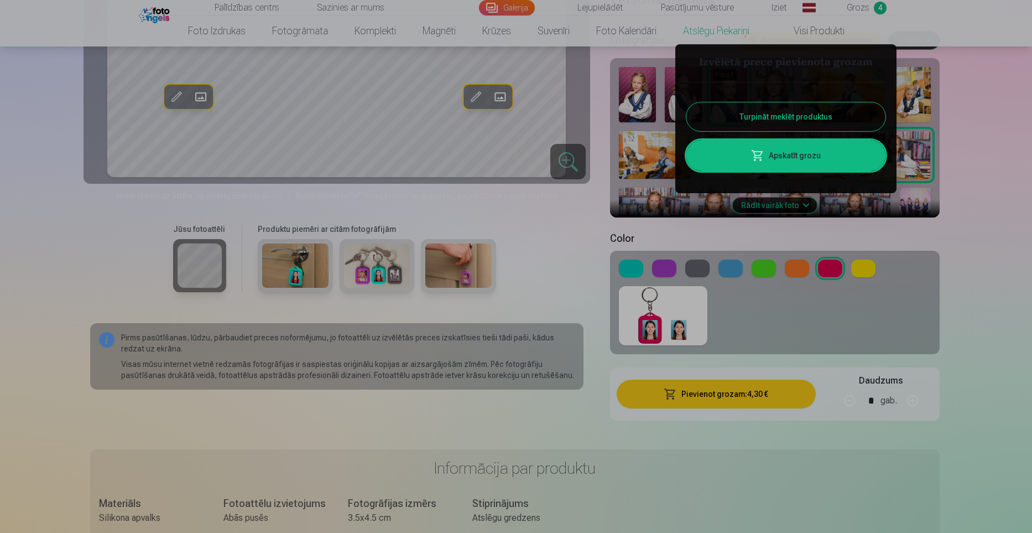
click at [800, 161] on link "Apskatīt grozu" at bounding box center [785, 155] width 199 height 31
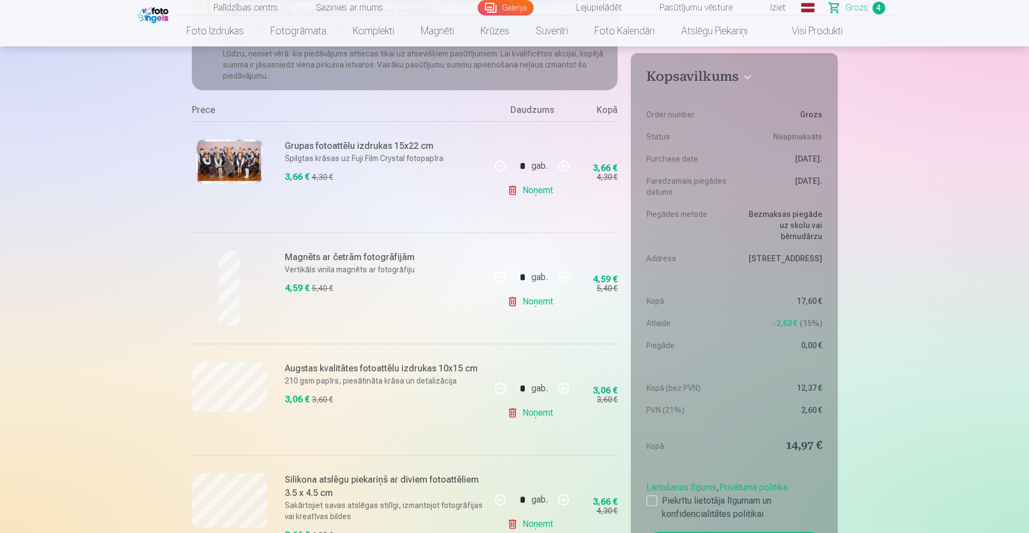
scroll to position [159, 0]
